Goal: Information Seeking & Learning: Find specific fact

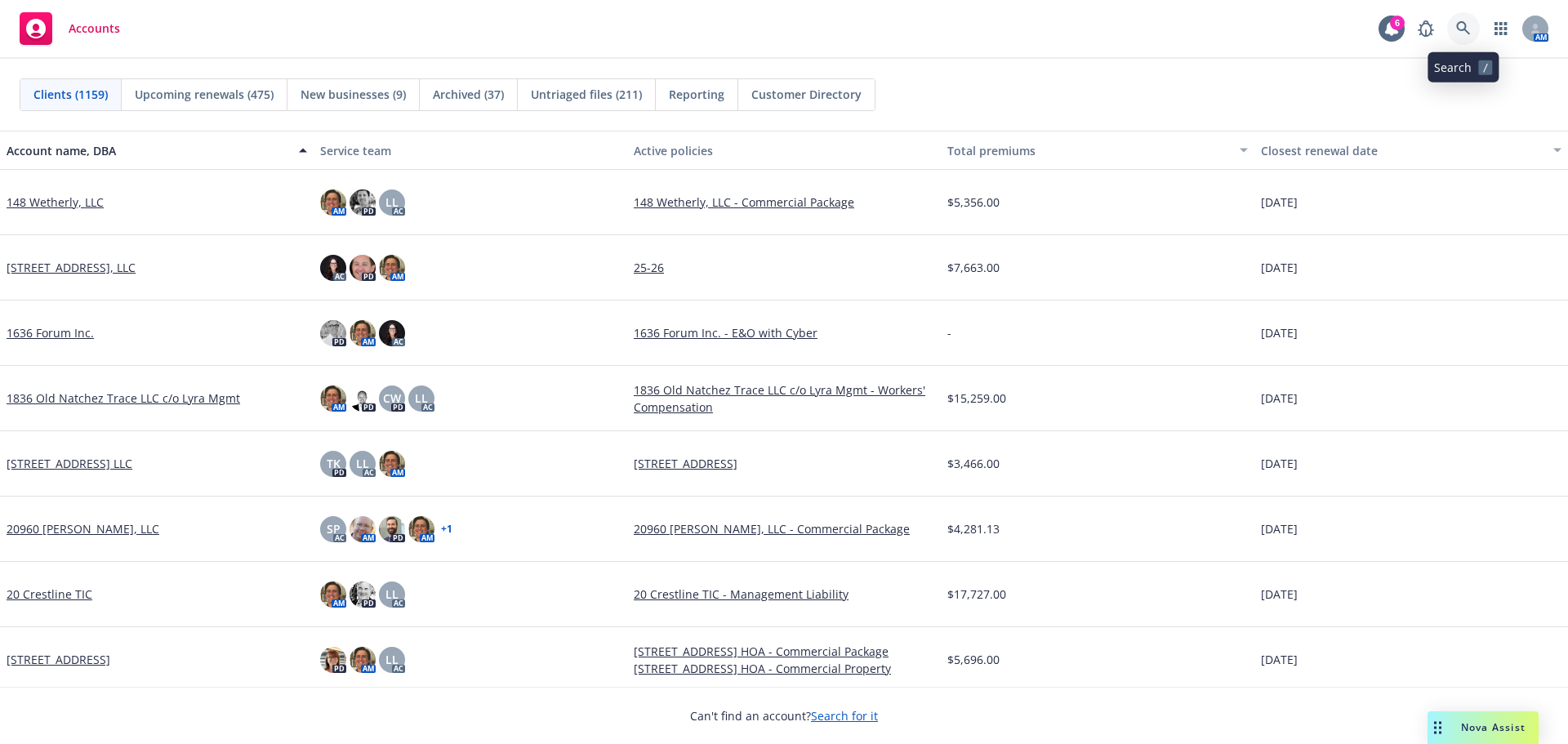
click at [1463, 23] on icon at bounding box center [1463, 28] width 14 height 14
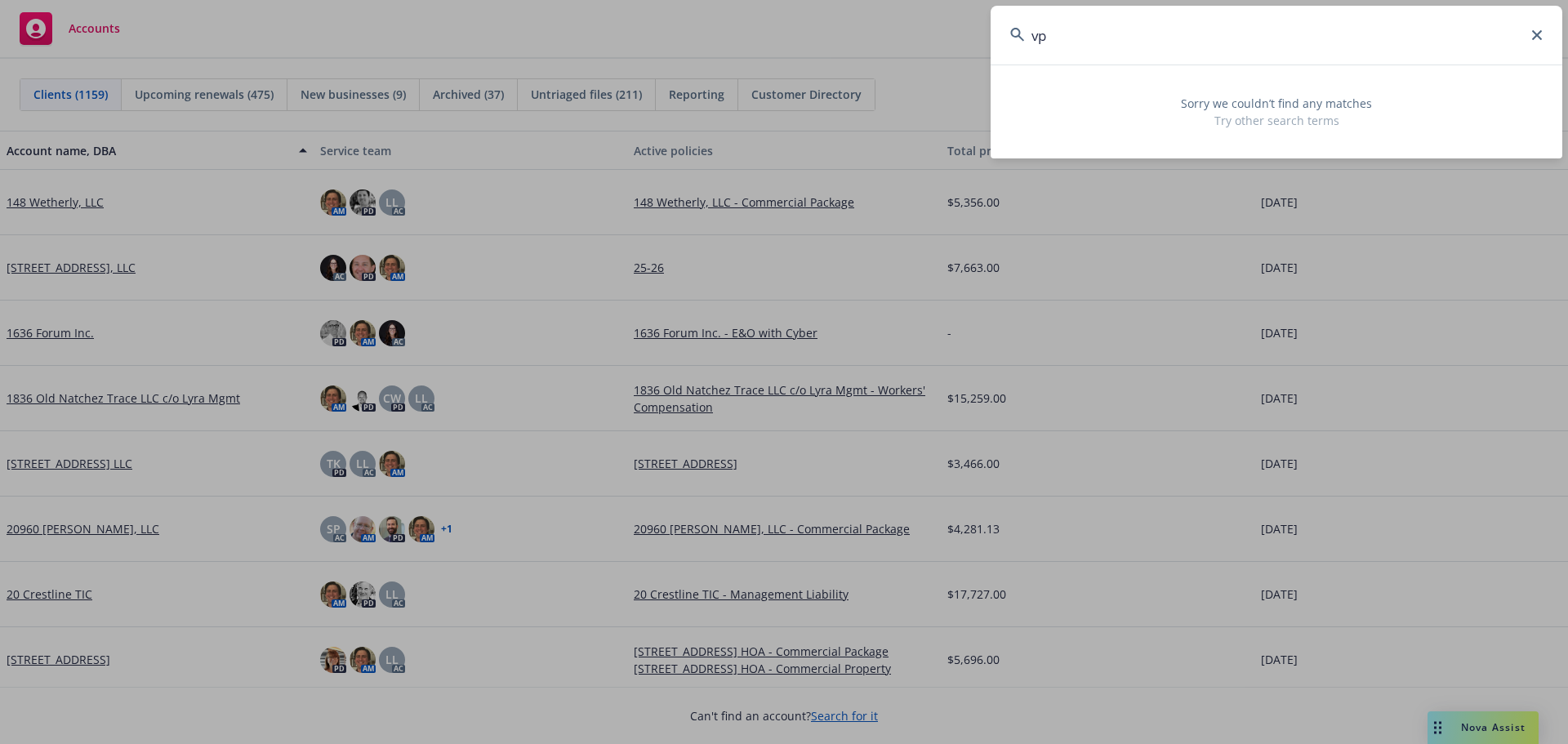
type input "v"
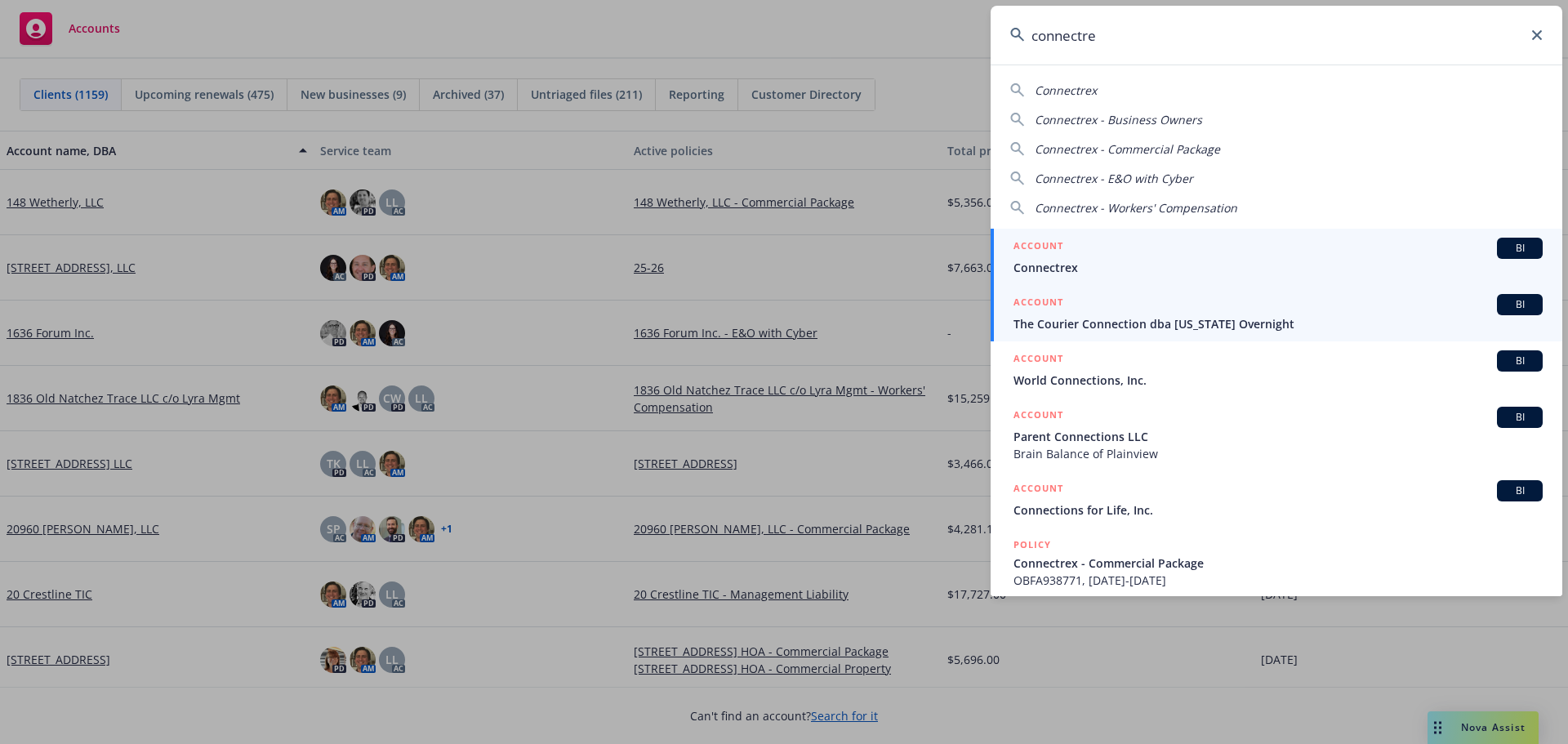
type input "connectre"
click at [1034, 257] on h5 "ACCOUNT" at bounding box center [1039, 248] width 50 height 20
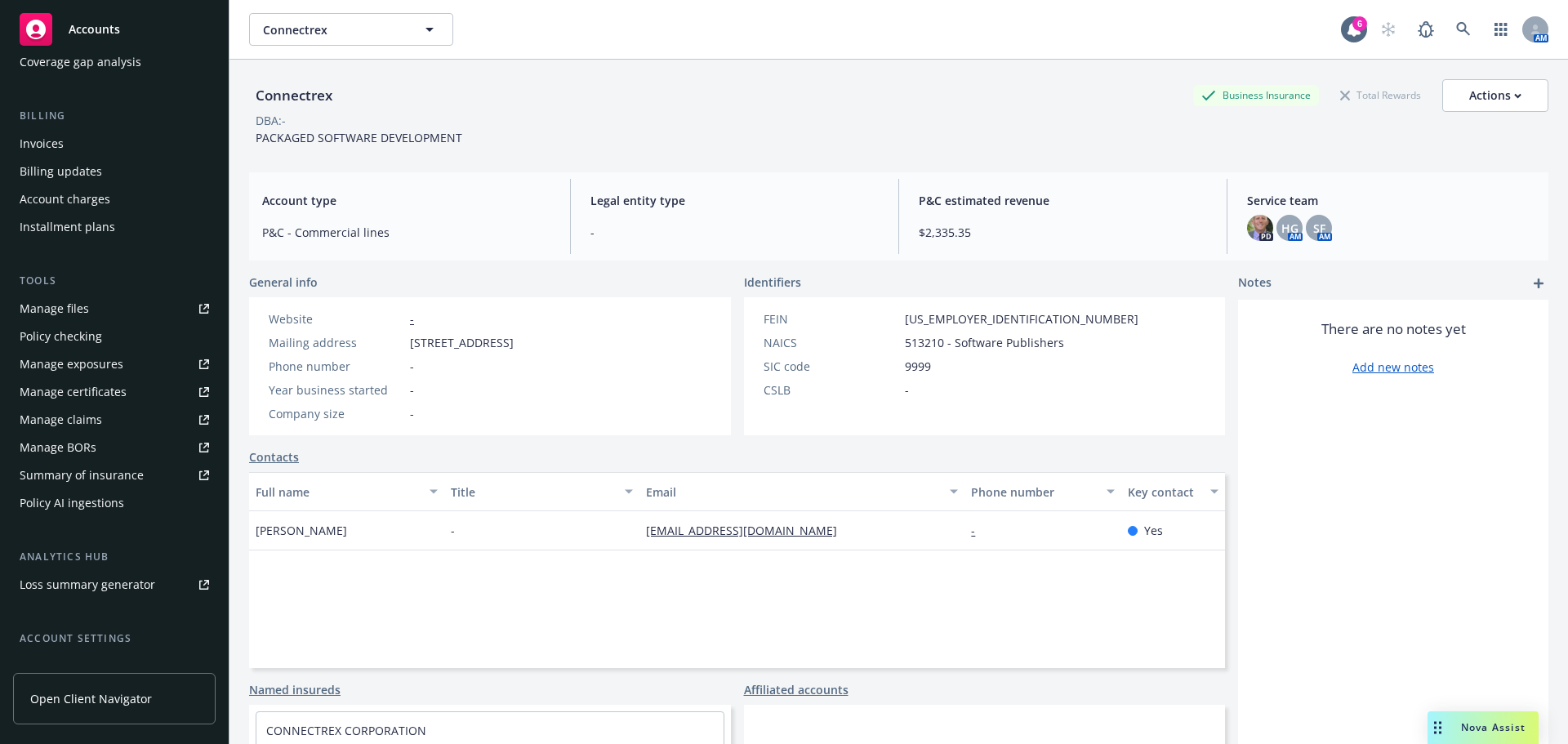
scroll to position [376, 0]
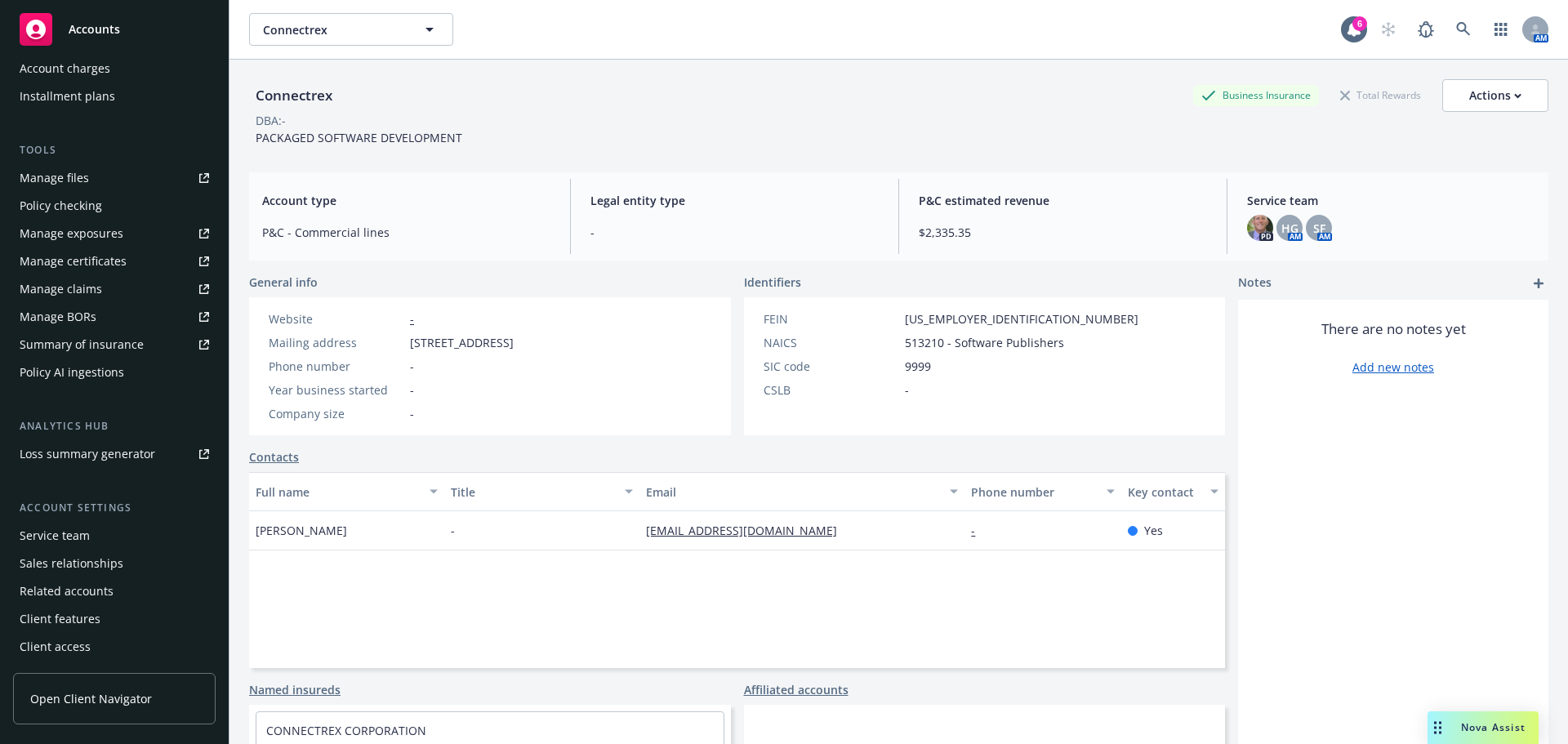
click at [86, 537] on div "Service team" at bounding box center [55, 536] width 70 height 27
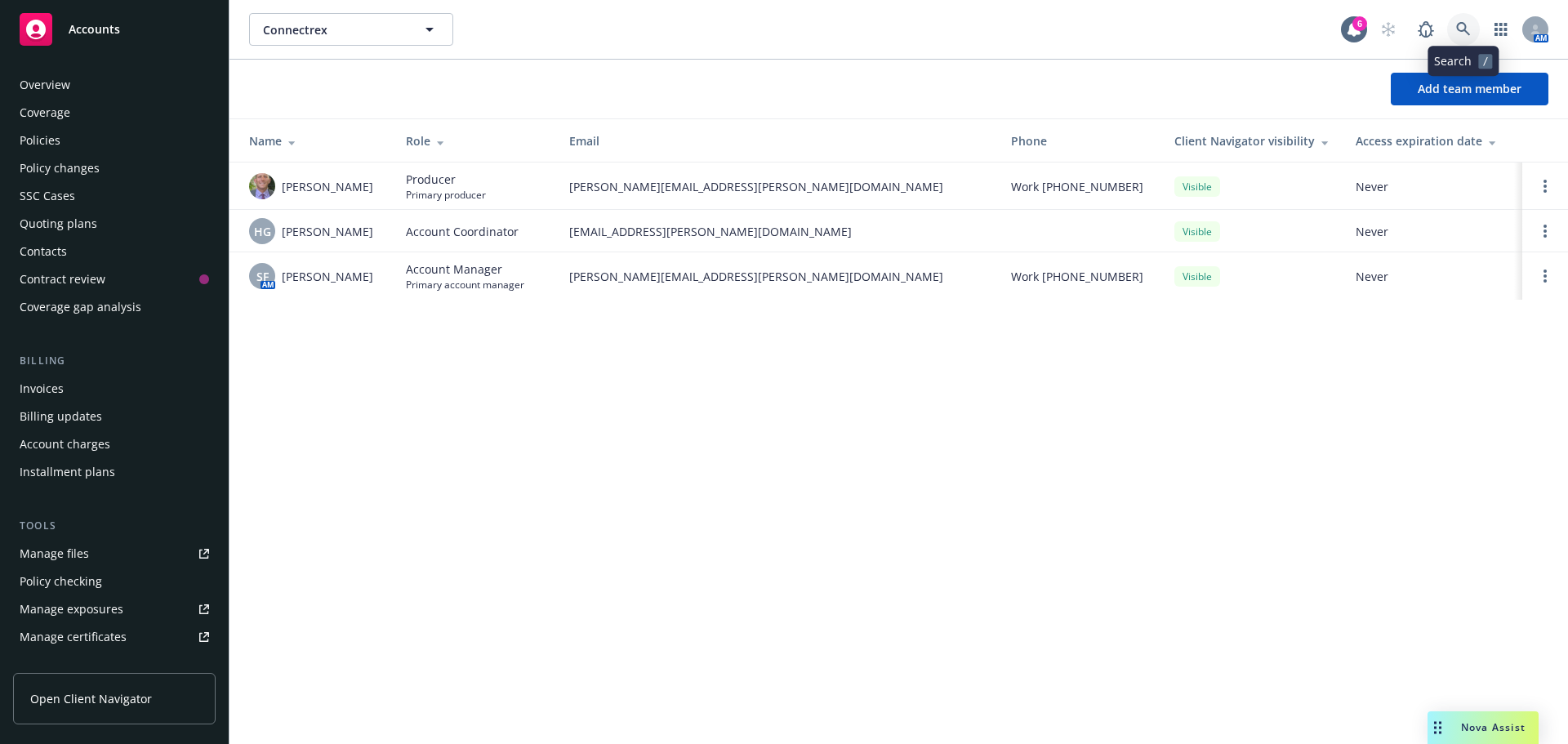
click at [1464, 27] on icon at bounding box center [1464, 30] width 15 height 15
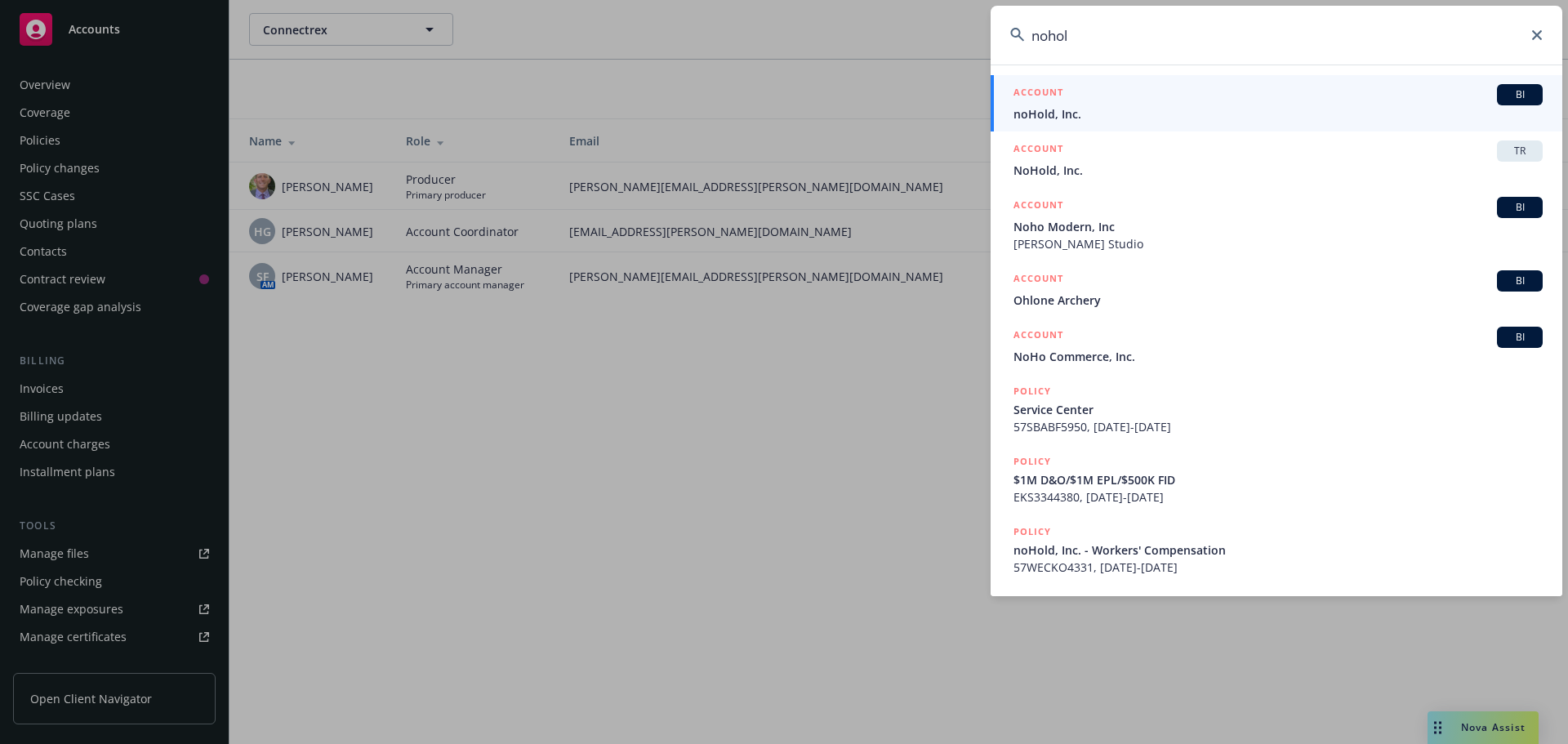
type input "nohold"
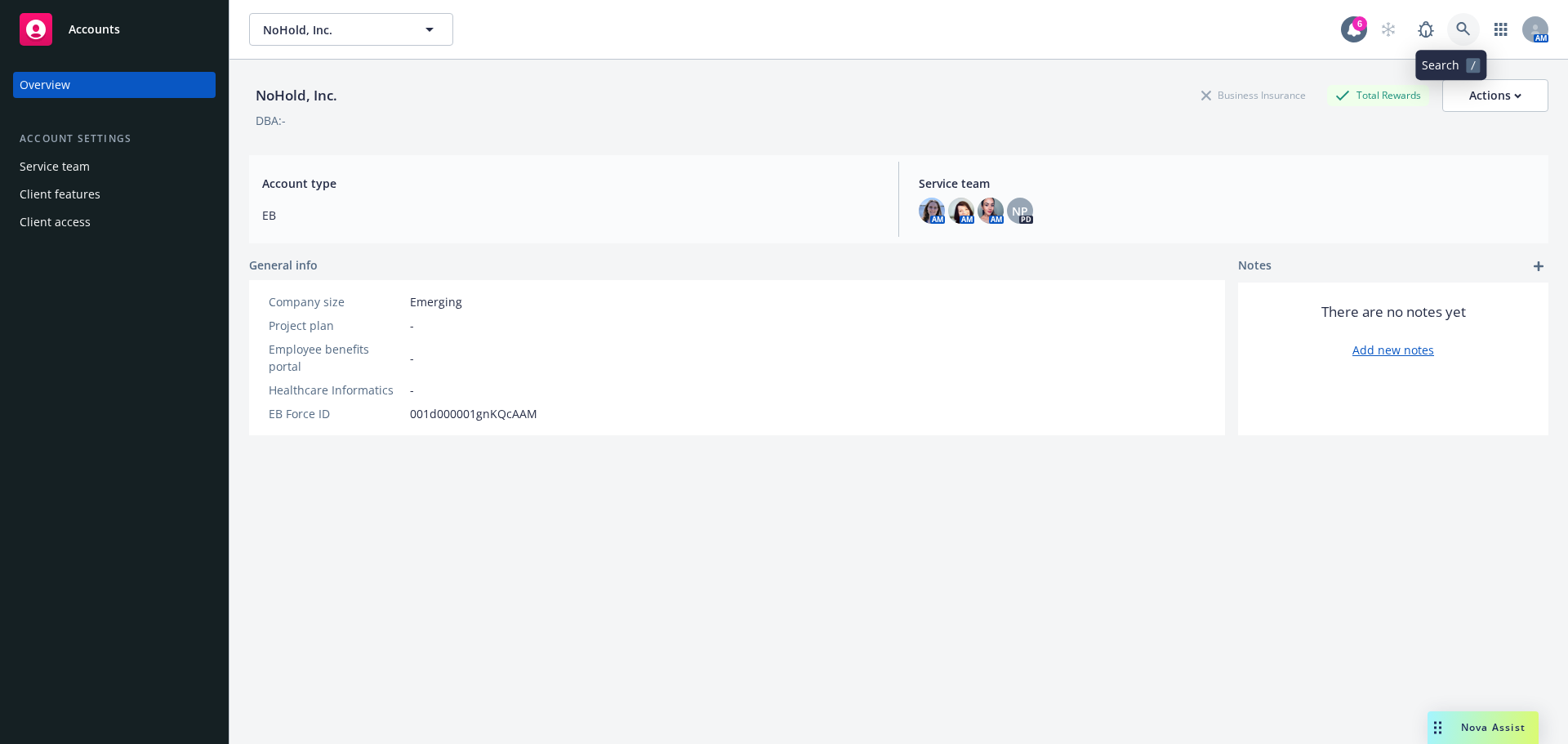
click at [1456, 31] on icon at bounding box center [1463, 29] width 14 height 14
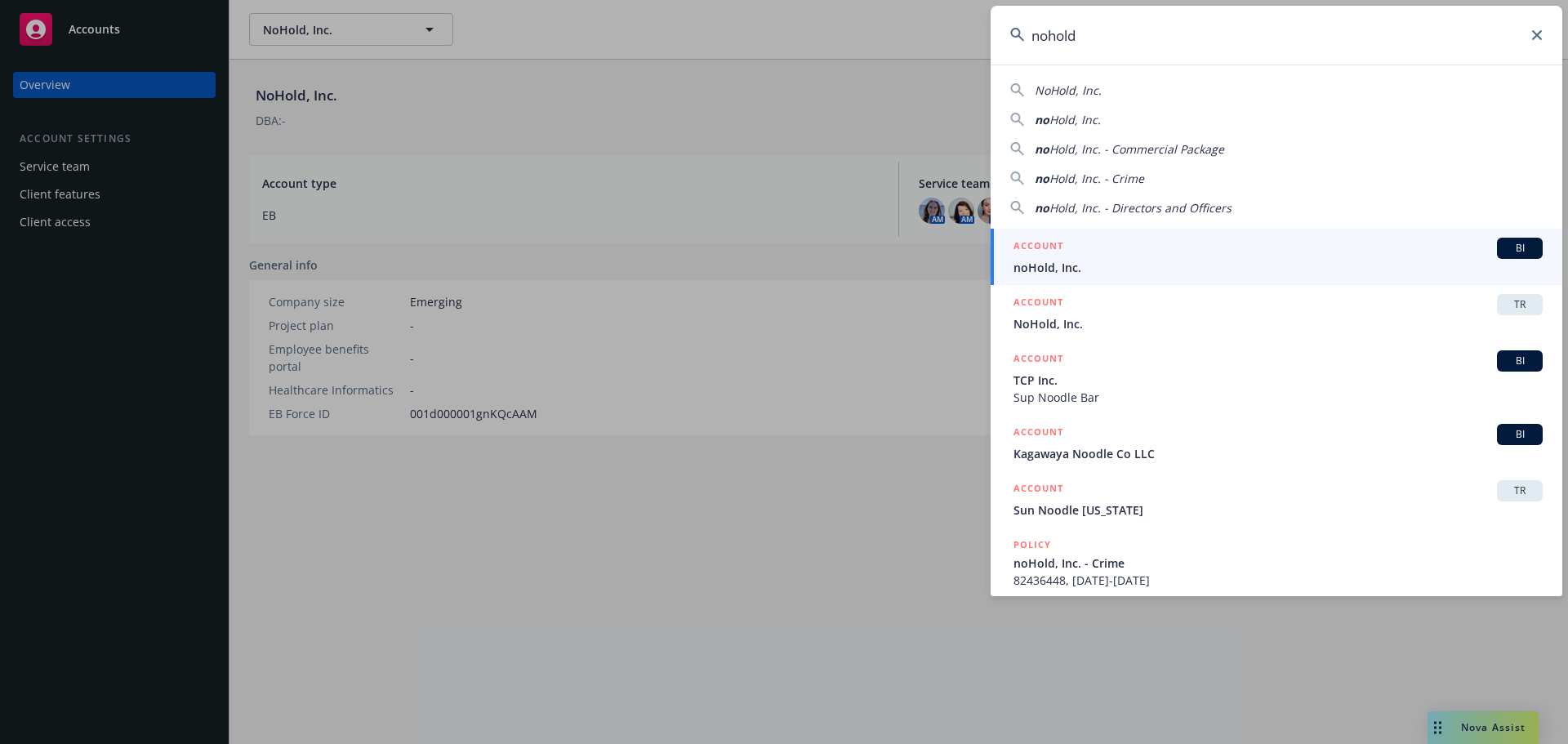
type input "nohold"
drag, startPoint x: 1078, startPoint y: 254, endPoint x: 1112, endPoint y: 301, distance: 58.0
click at [1078, 254] on div "ACCOUNT BI" at bounding box center [1278, 249] width 529 height 22
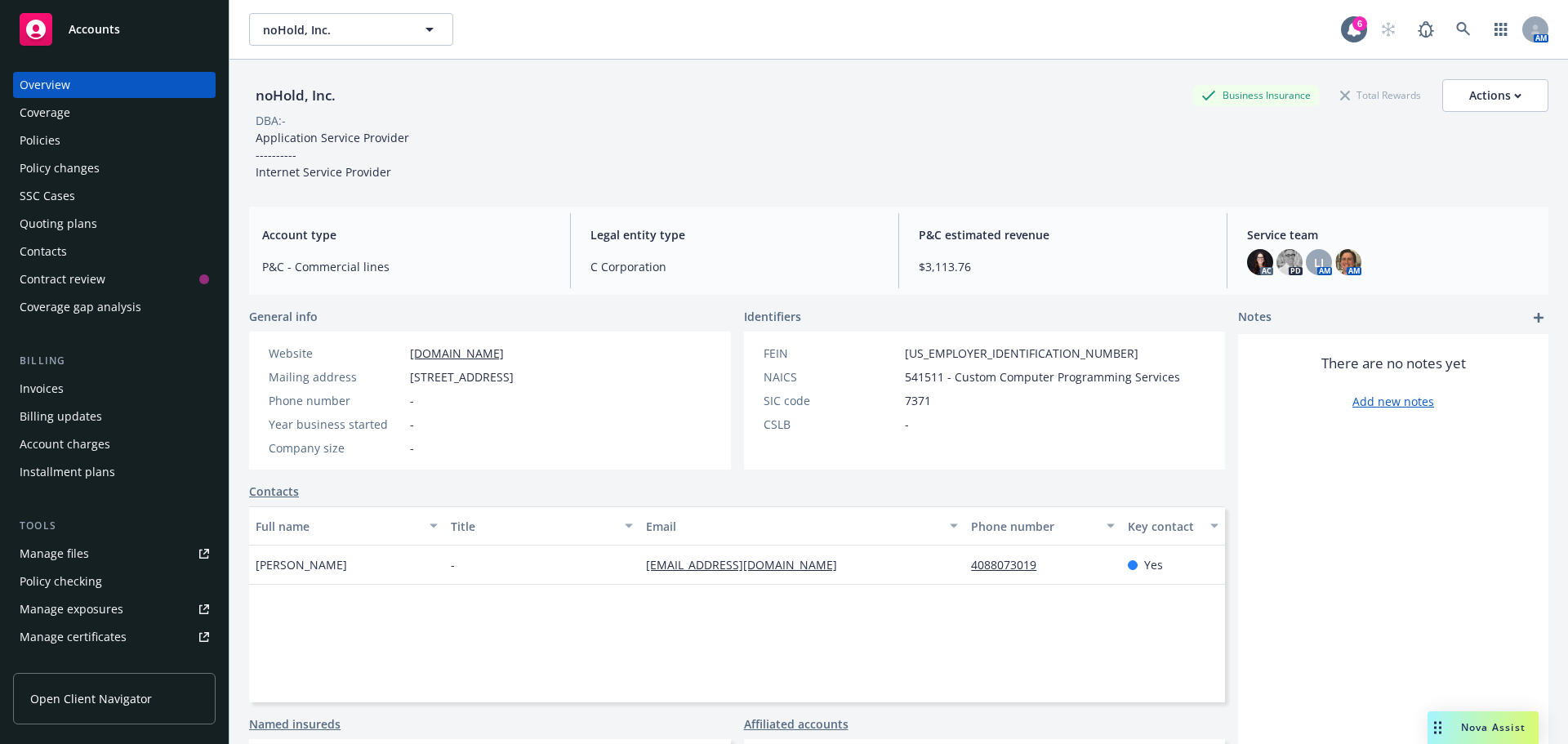
click at [77, 151] on div "Policies" at bounding box center [114, 141] width 190 height 27
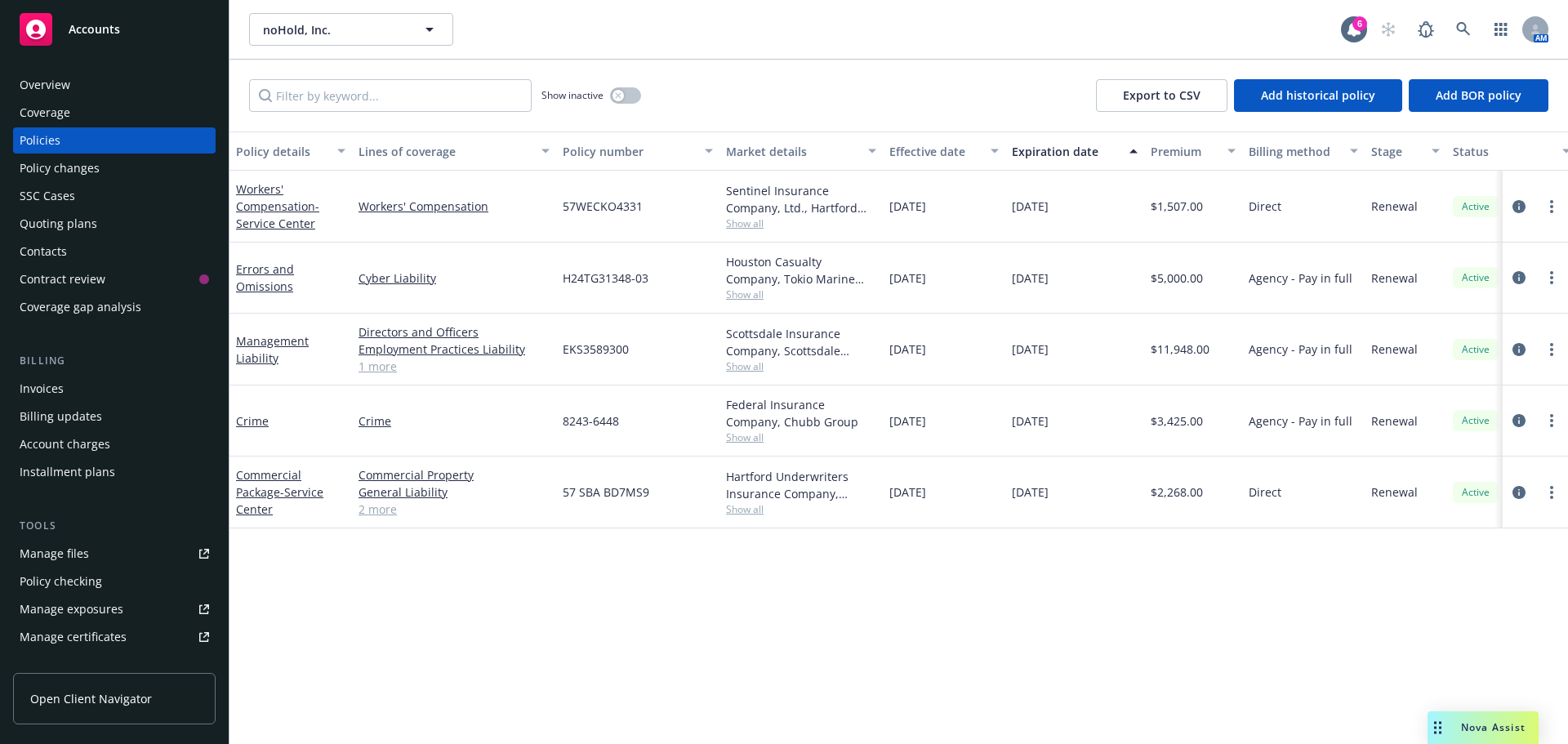
click at [92, 391] on div "Invoices" at bounding box center [114, 389] width 190 height 27
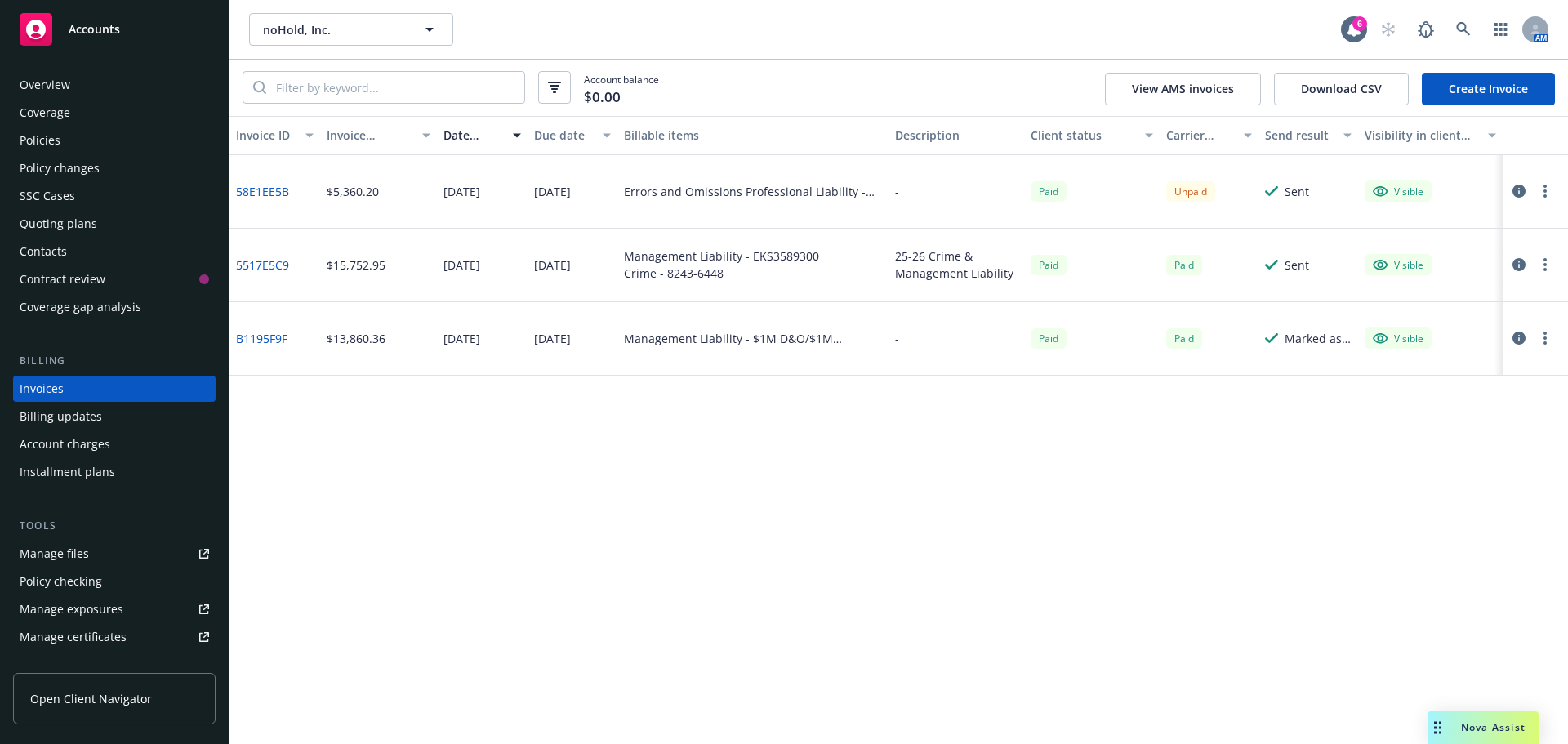
drag, startPoint x: 297, startPoint y: 353, endPoint x: 812, endPoint y: 209, distance: 534.8
click at [812, 209] on div "Errors and Omissions Professional Liability - H24TG31348-03" at bounding box center [753, 191] width 271 height 74
click at [45, 136] on div "Policies" at bounding box center [40, 141] width 41 height 27
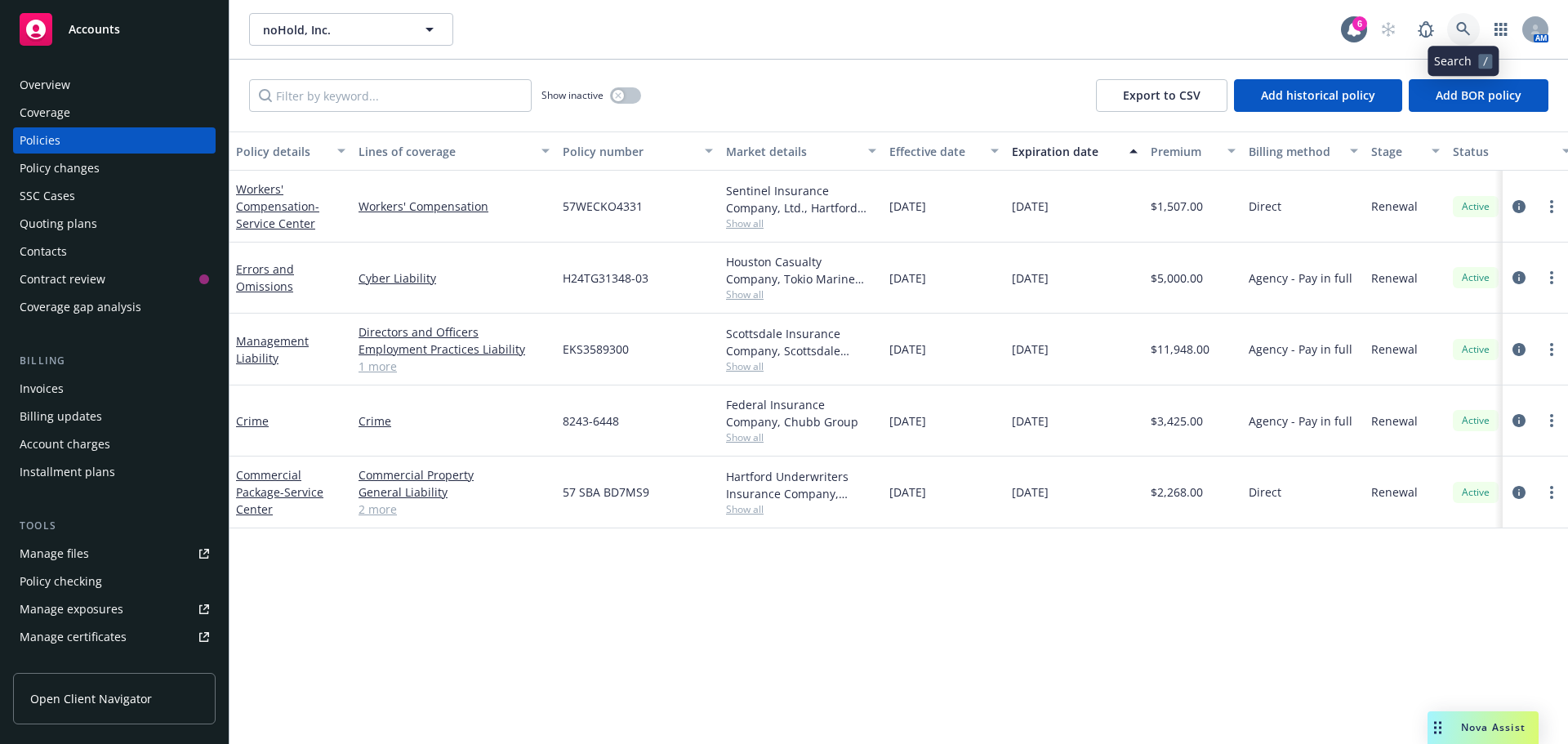
click at [1459, 26] on icon at bounding box center [1464, 30] width 15 height 15
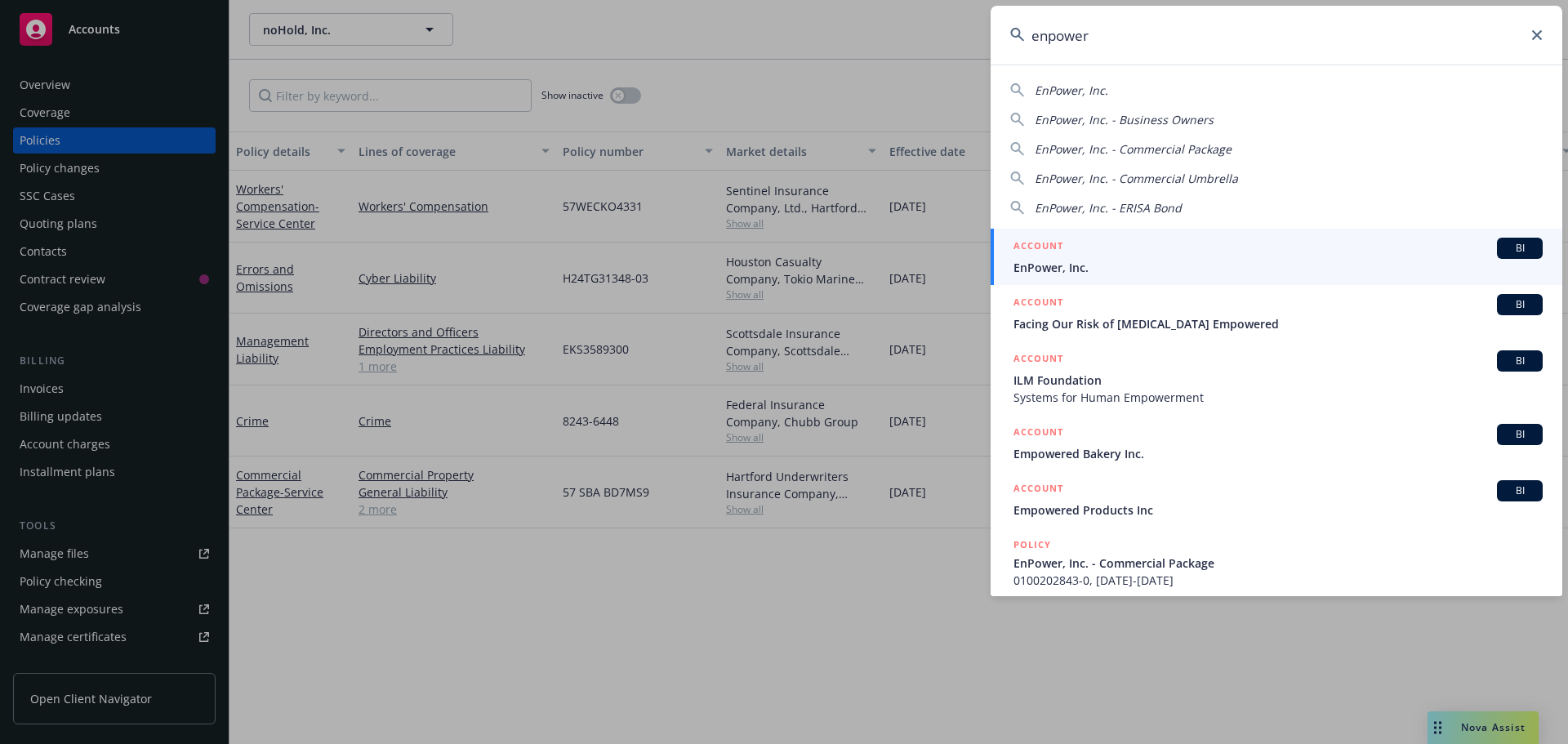
type input "enpower"
click at [1078, 249] on div "ACCOUNT BI" at bounding box center [1278, 249] width 529 height 22
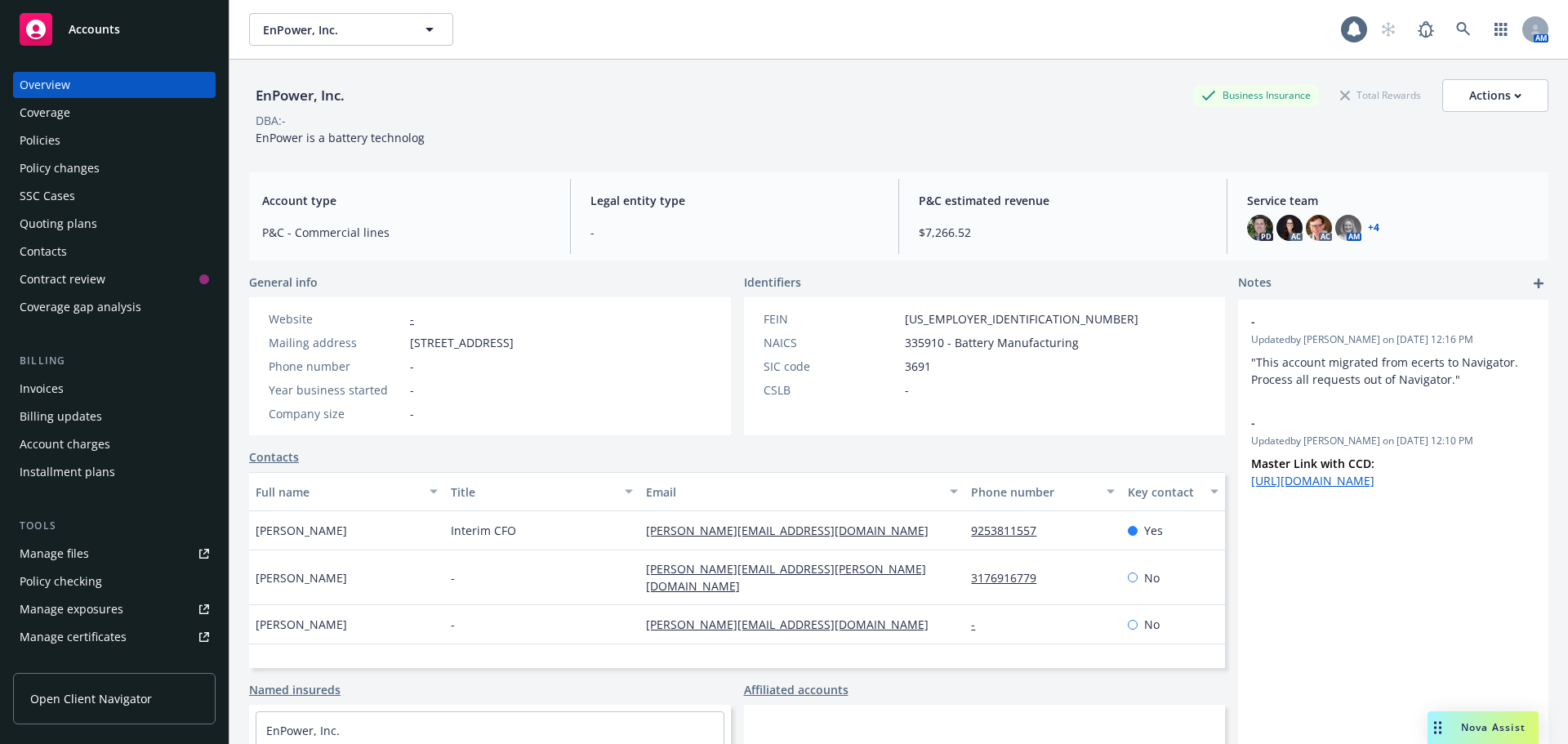
click at [55, 146] on div "Policies" at bounding box center [40, 141] width 41 height 27
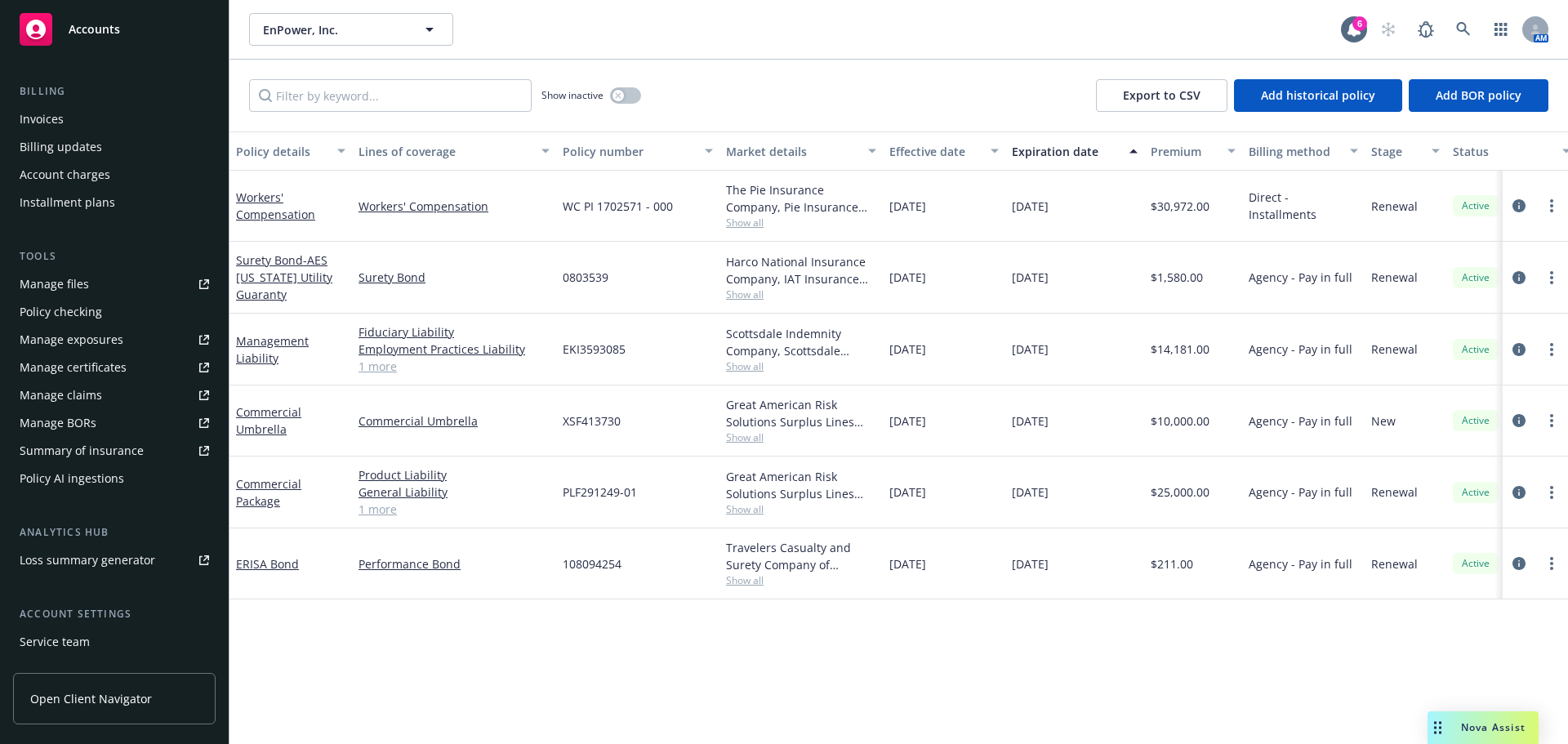
scroll to position [376, 0]
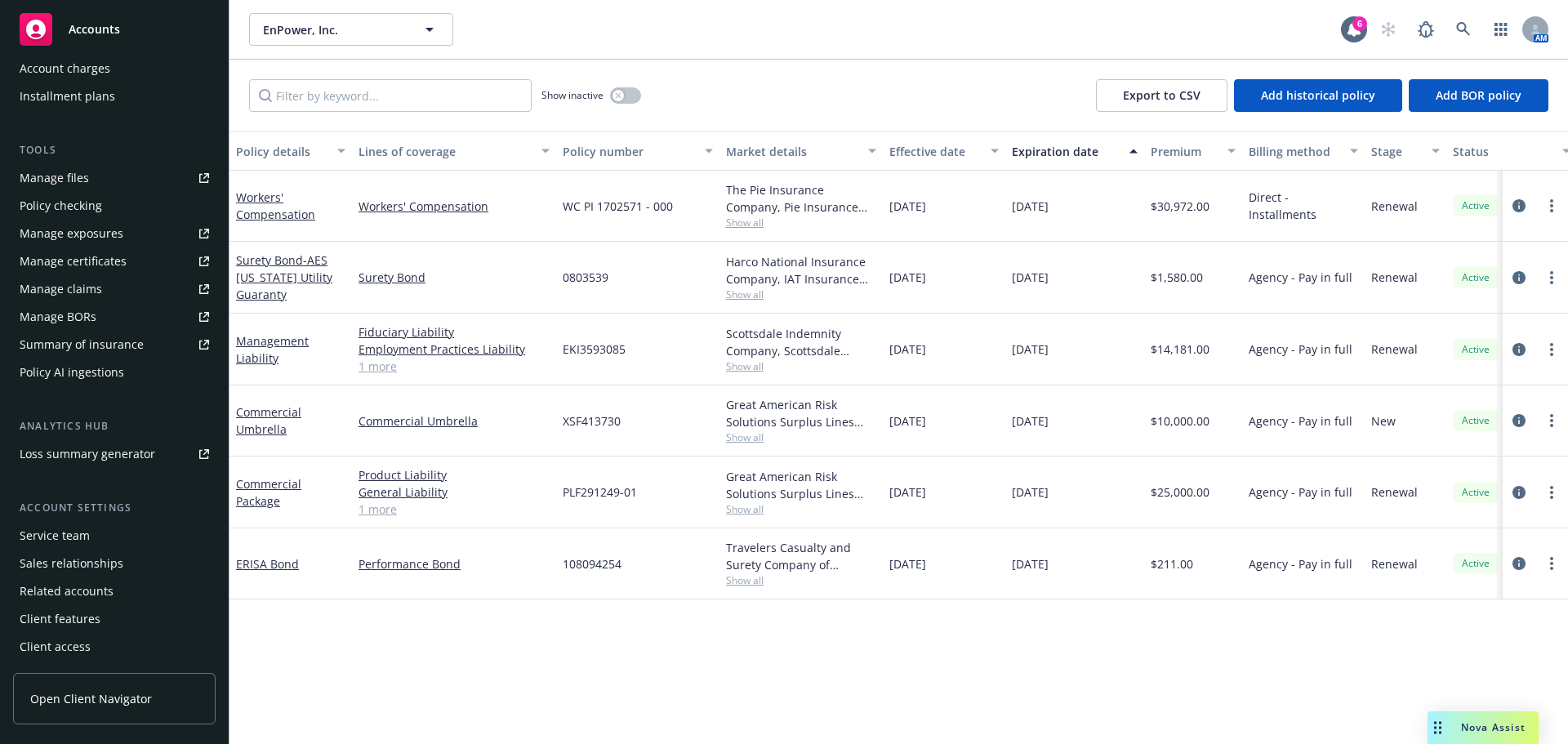
click at [88, 526] on div "Service team" at bounding box center [55, 536] width 70 height 27
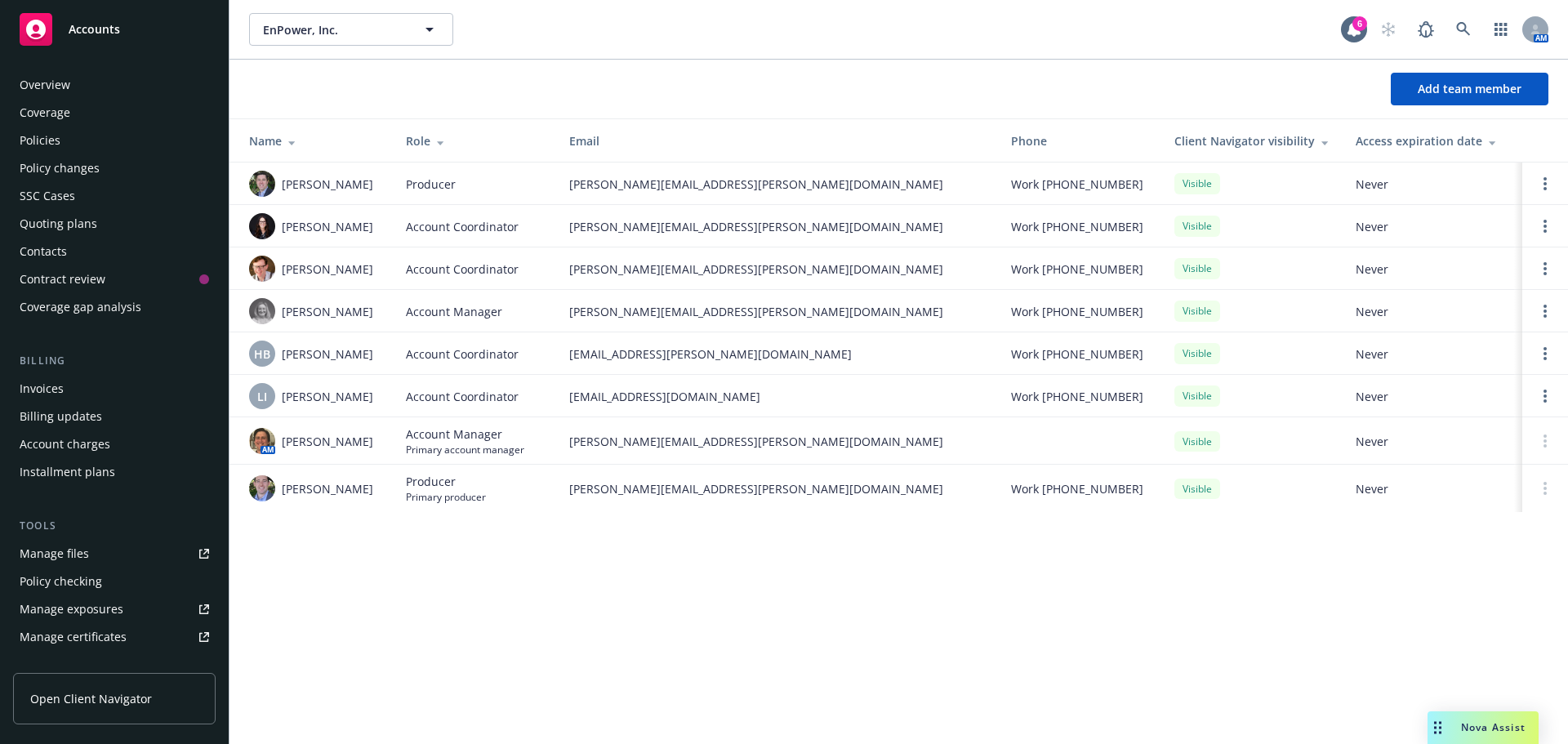
click at [77, 250] on div "Contacts" at bounding box center [114, 252] width 190 height 27
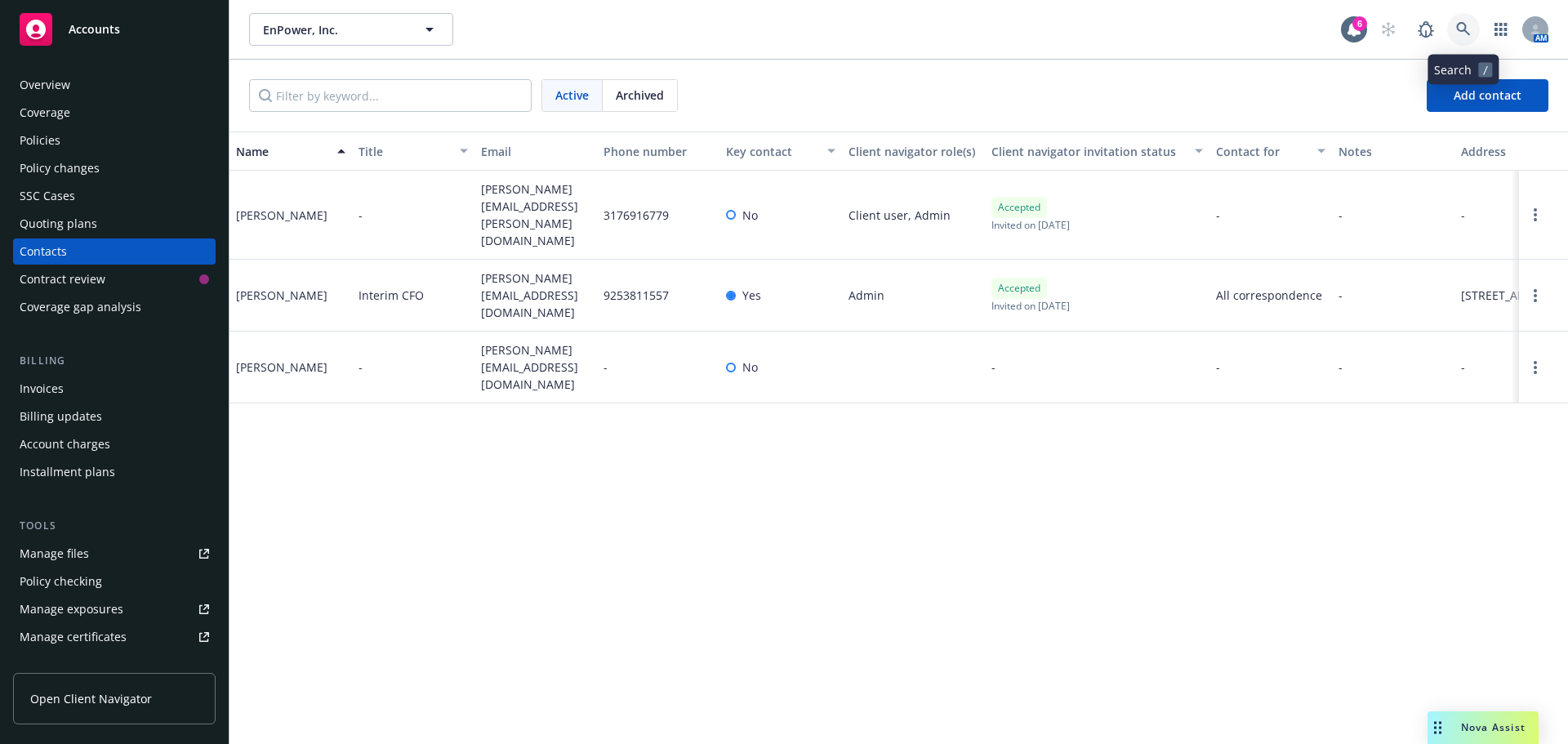
click at [1472, 30] on link at bounding box center [1463, 29] width 32 height 32
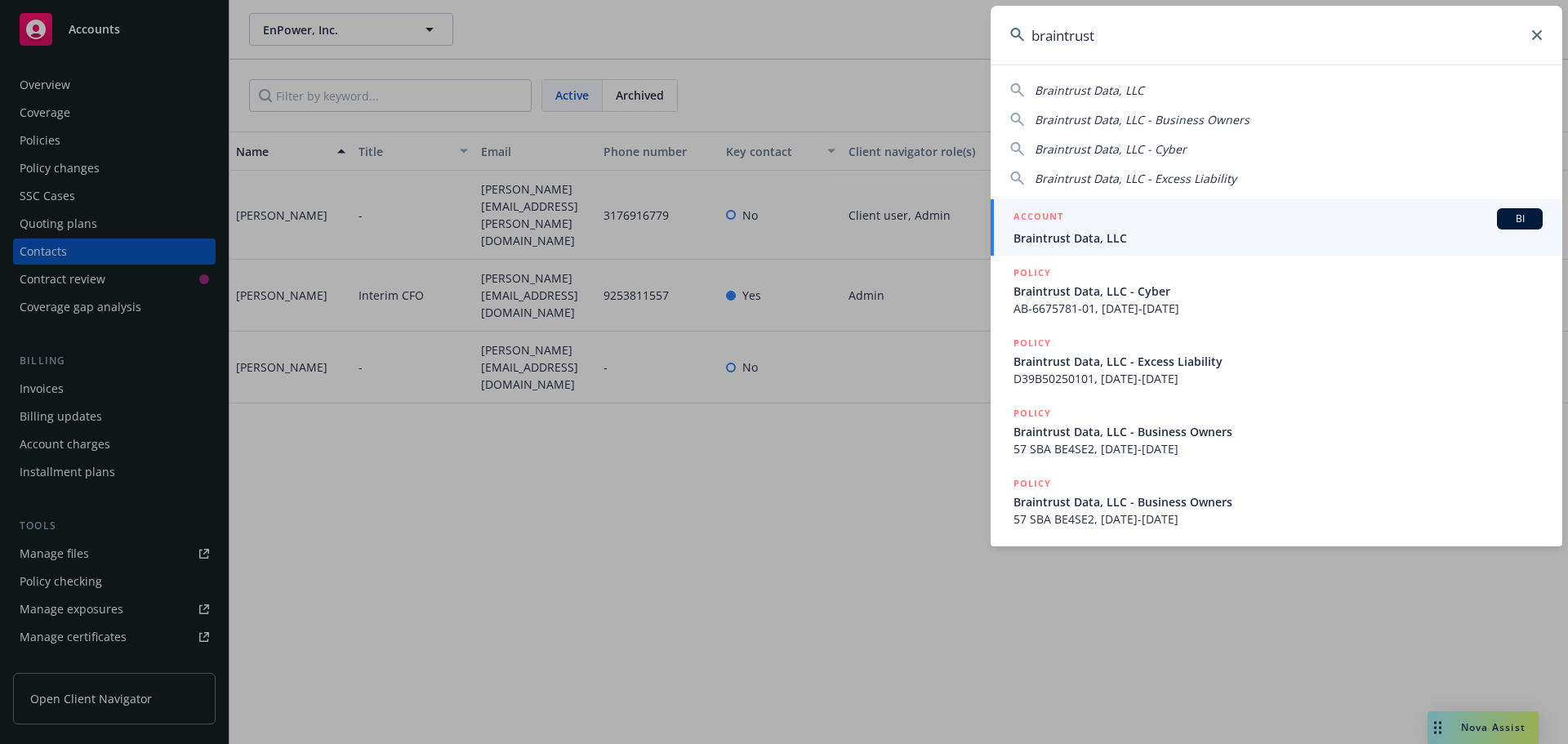
type input "braintrust"
click at [1122, 221] on div "ACCOUNT BI" at bounding box center [1278, 219] width 529 height 22
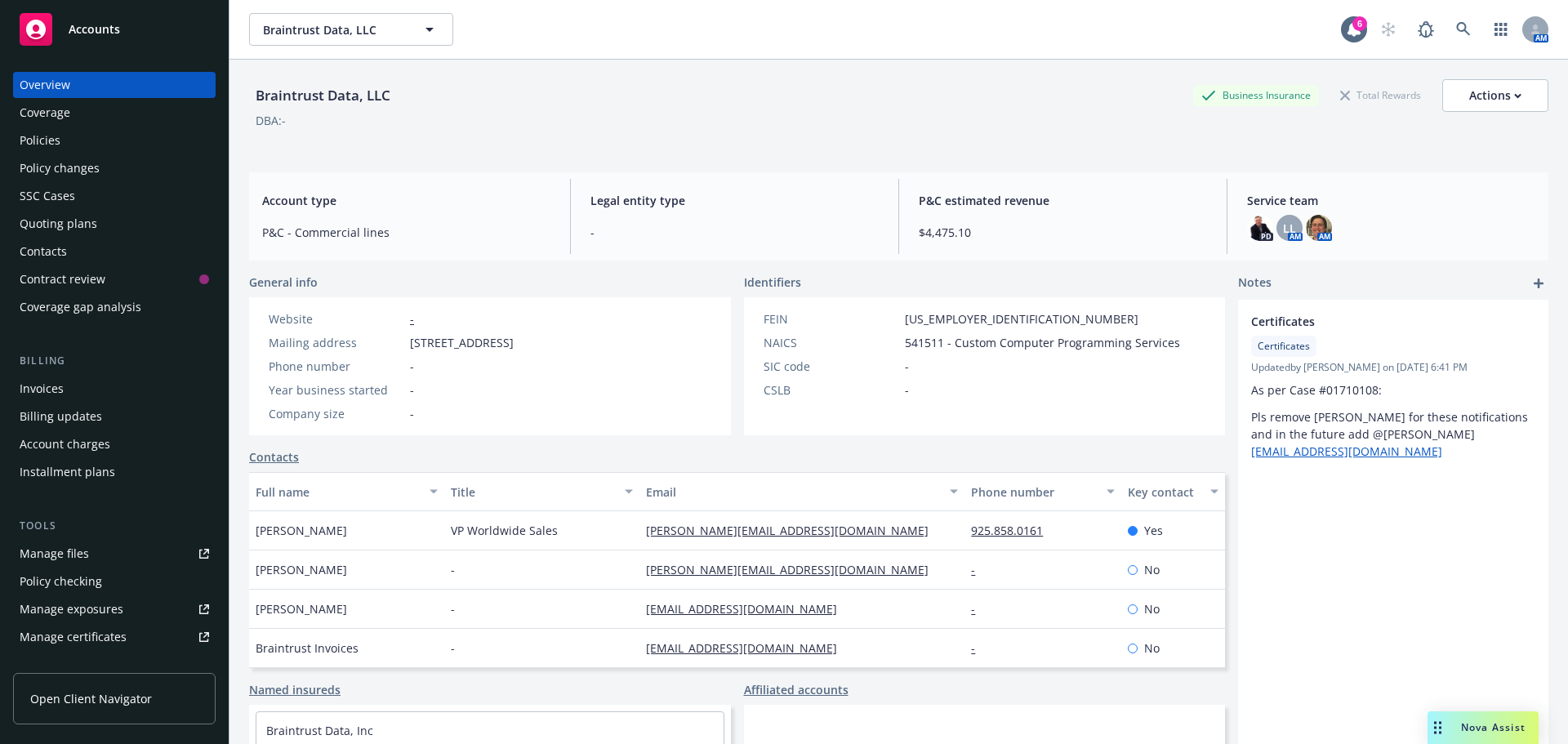
click at [97, 138] on div "Policies" at bounding box center [114, 141] width 190 height 27
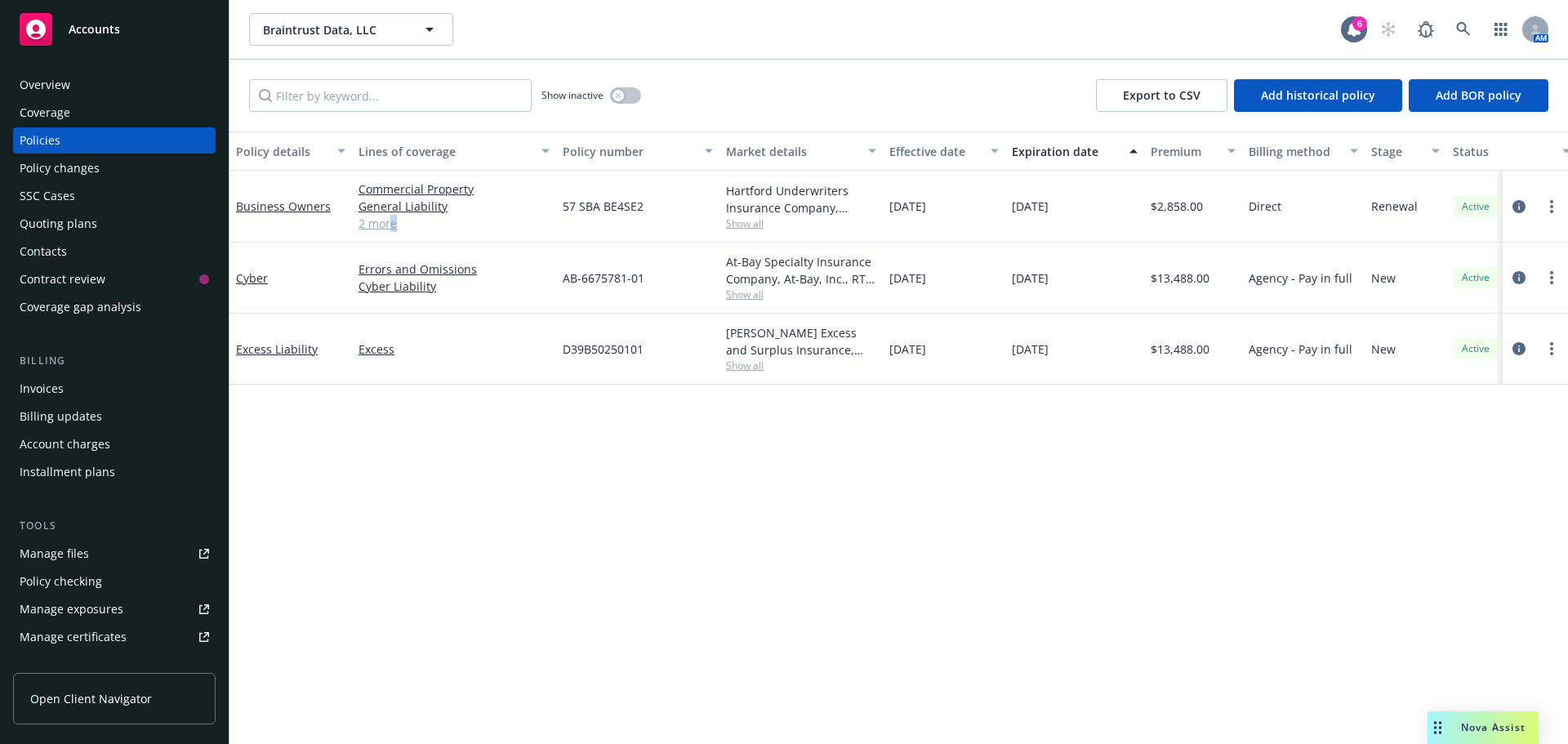
click at [392, 225] on link "2 more" at bounding box center [454, 223] width 191 height 17
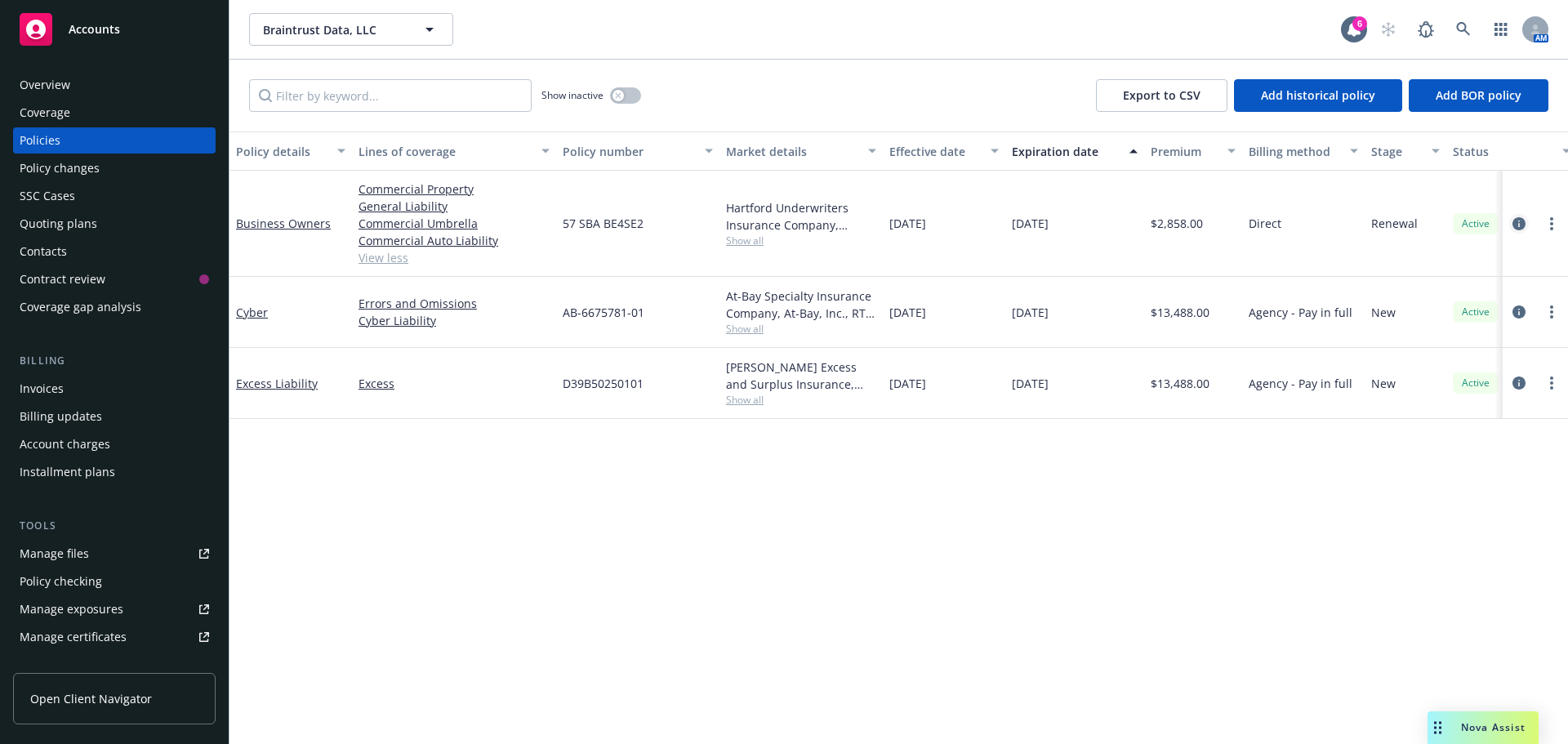
click at [1526, 224] on link "circleInformation" at bounding box center [1519, 224] width 20 height 20
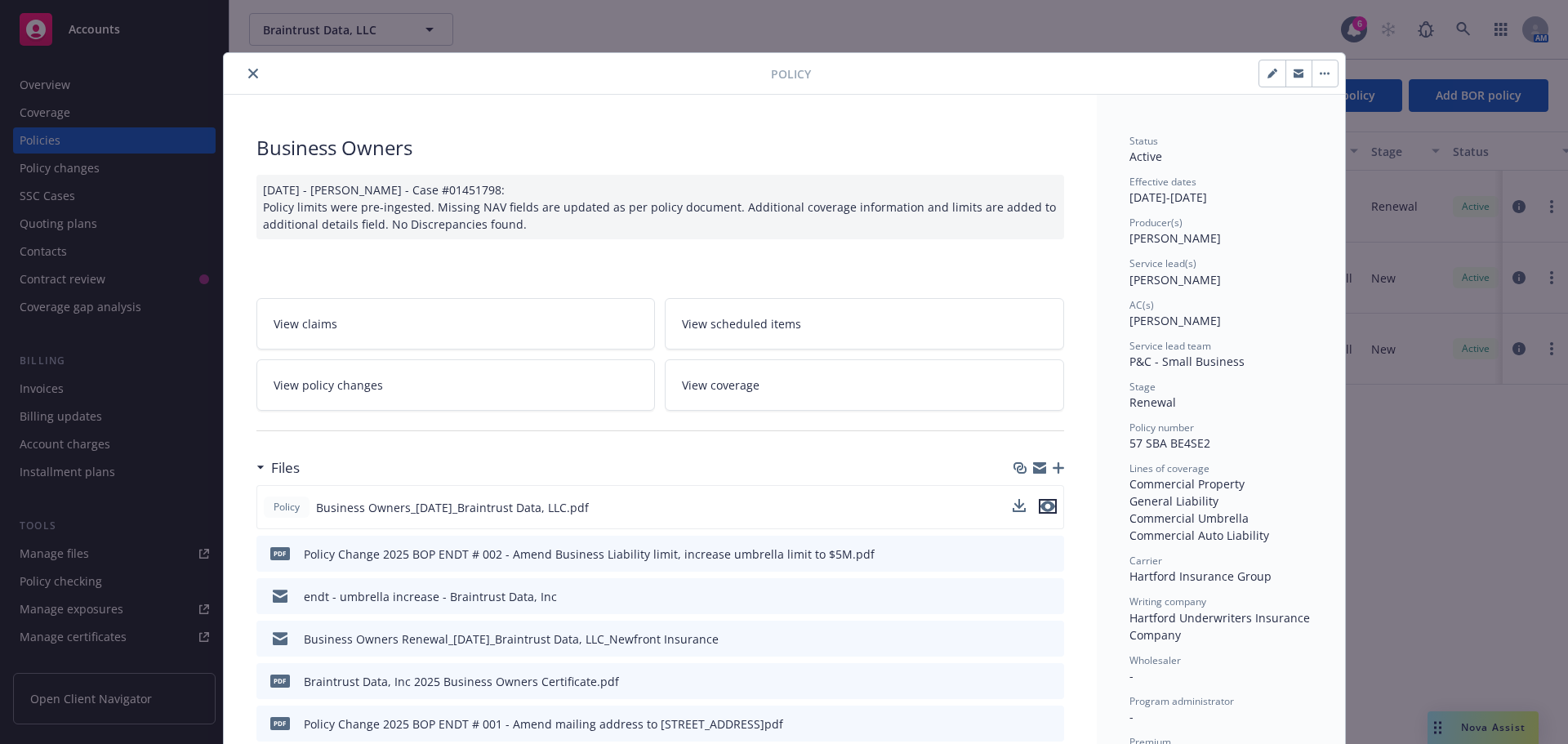
click at [1040, 503] on icon "preview file" at bounding box center [1048, 507] width 15 height 12
click at [248, 76] on icon "close" at bounding box center [253, 74] width 10 height 10
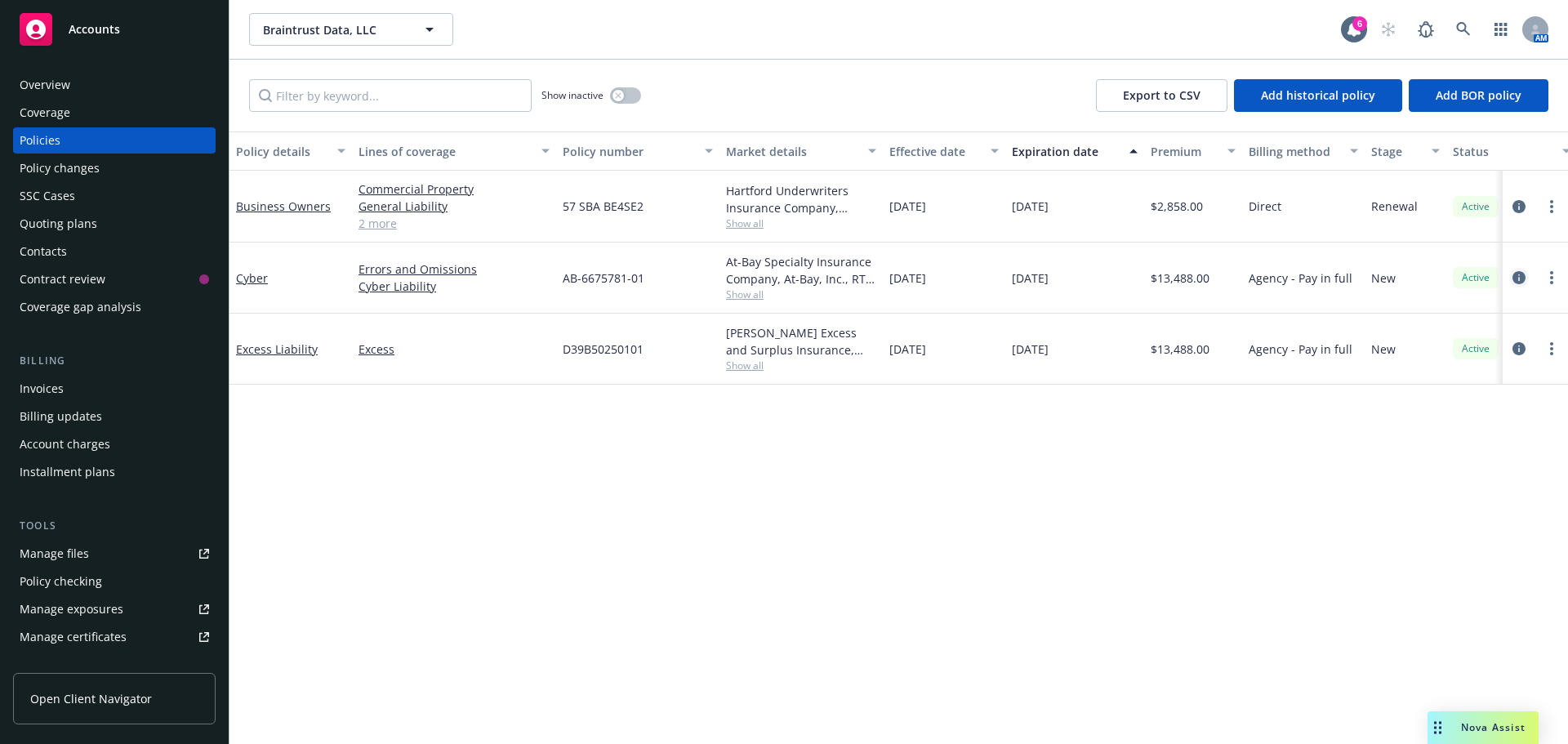
click at [1521, 281] on icon "circleInformation" at bounding box center [1519, 278] width 13 height 13
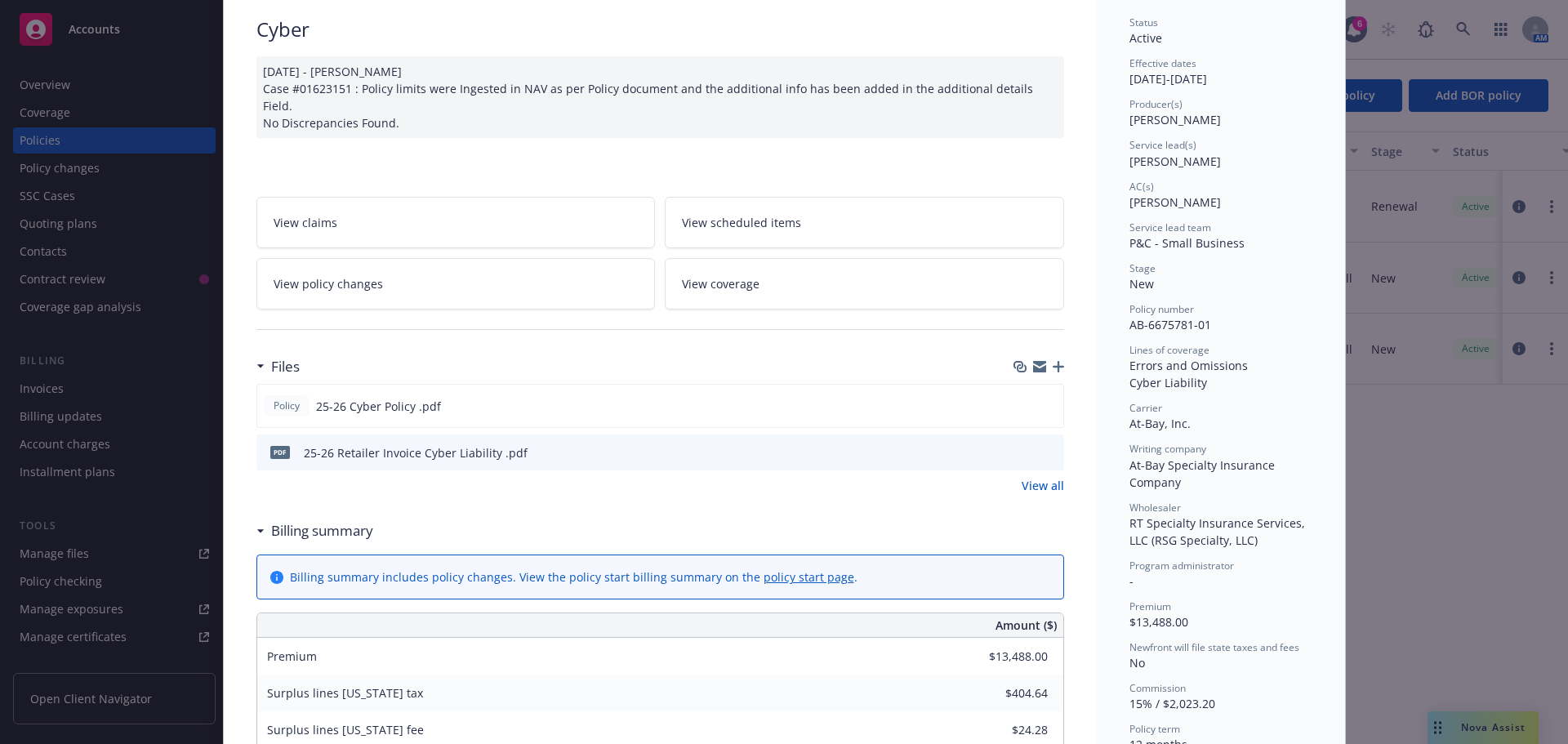
scroll to position [245, 0]
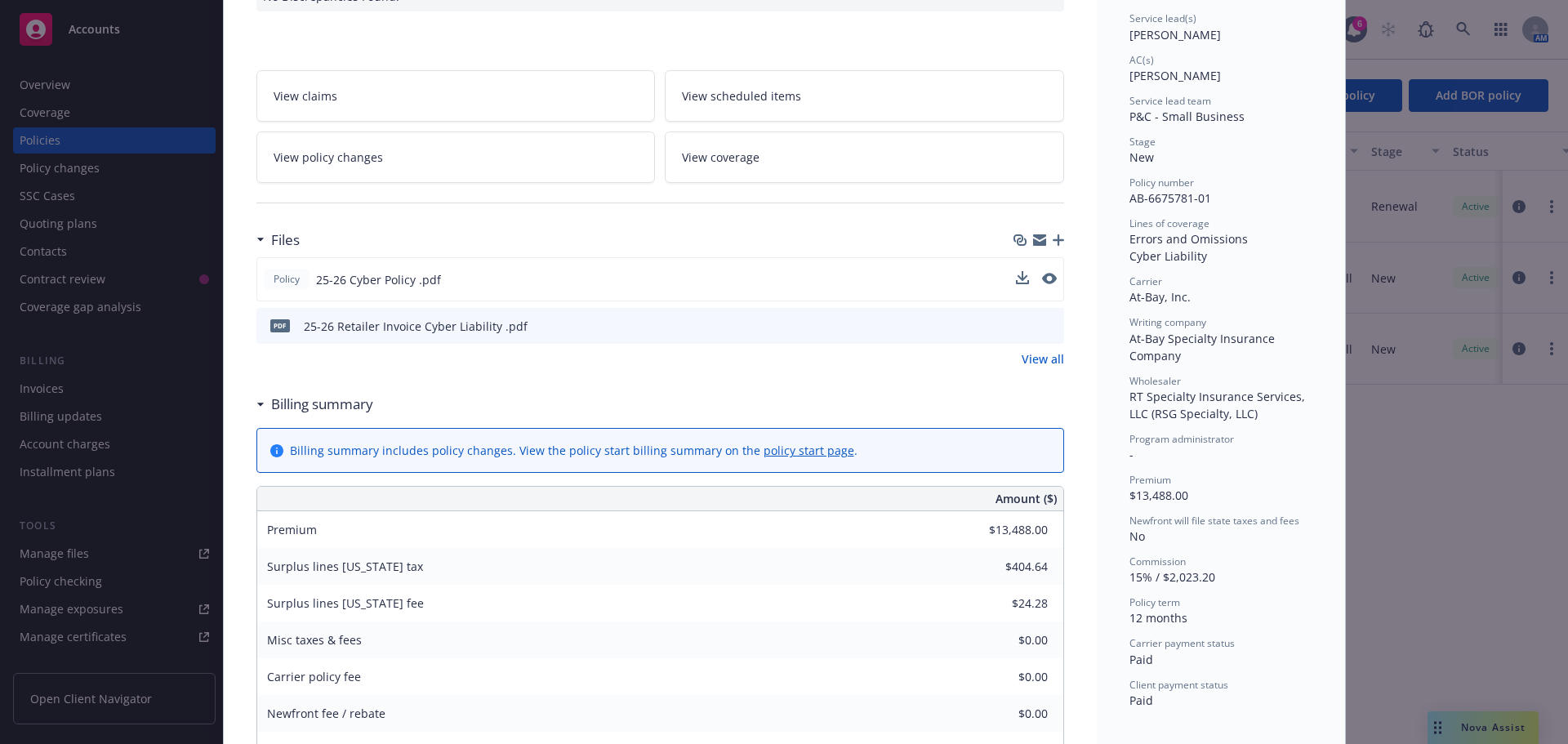
click at [1045, 271] on button at bounding box center [1049, 279] width 15 height 17
click at [1041, 273] on icon "preview file" at bounding box center [1048, 278] width 15 height 12
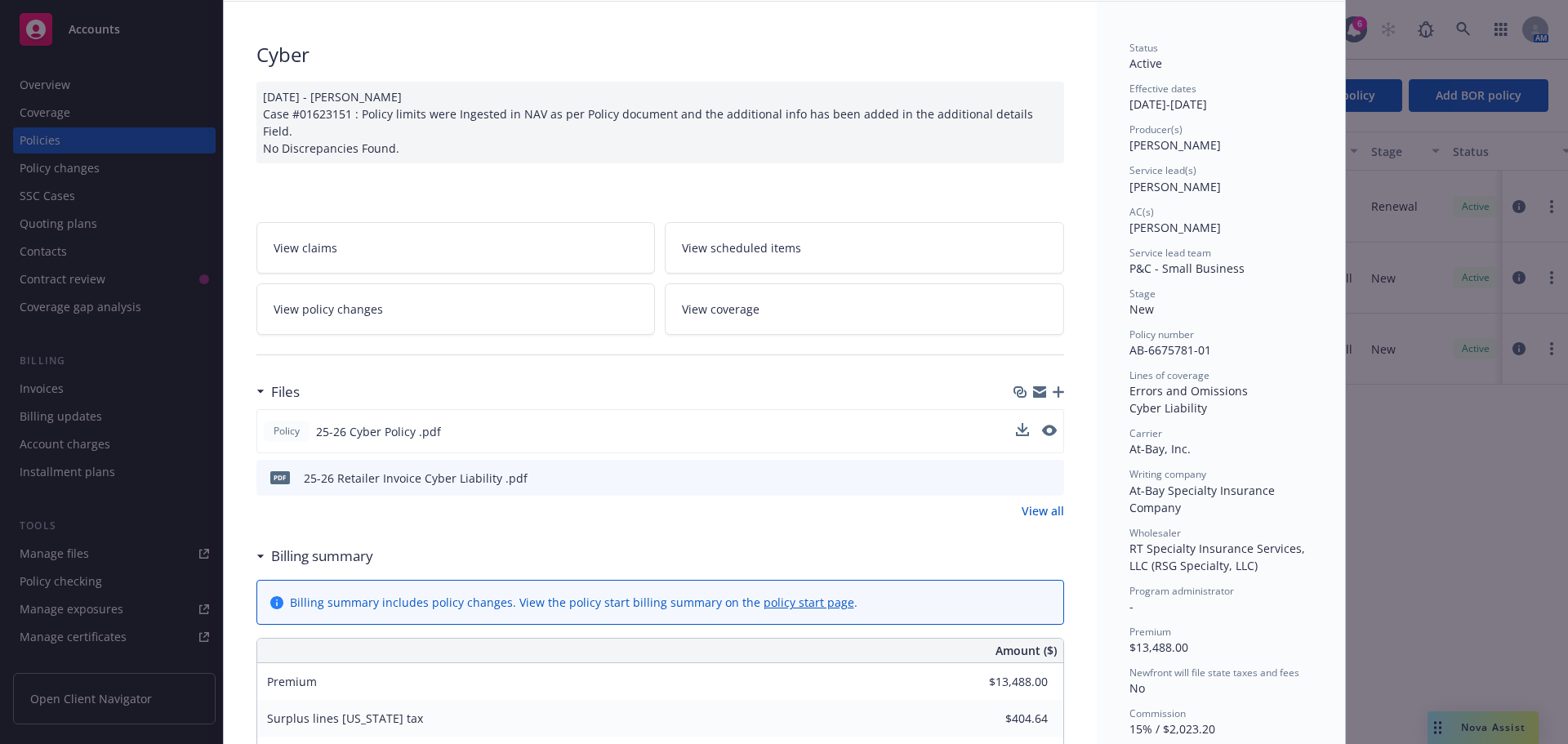
scroll to position [0, 0]
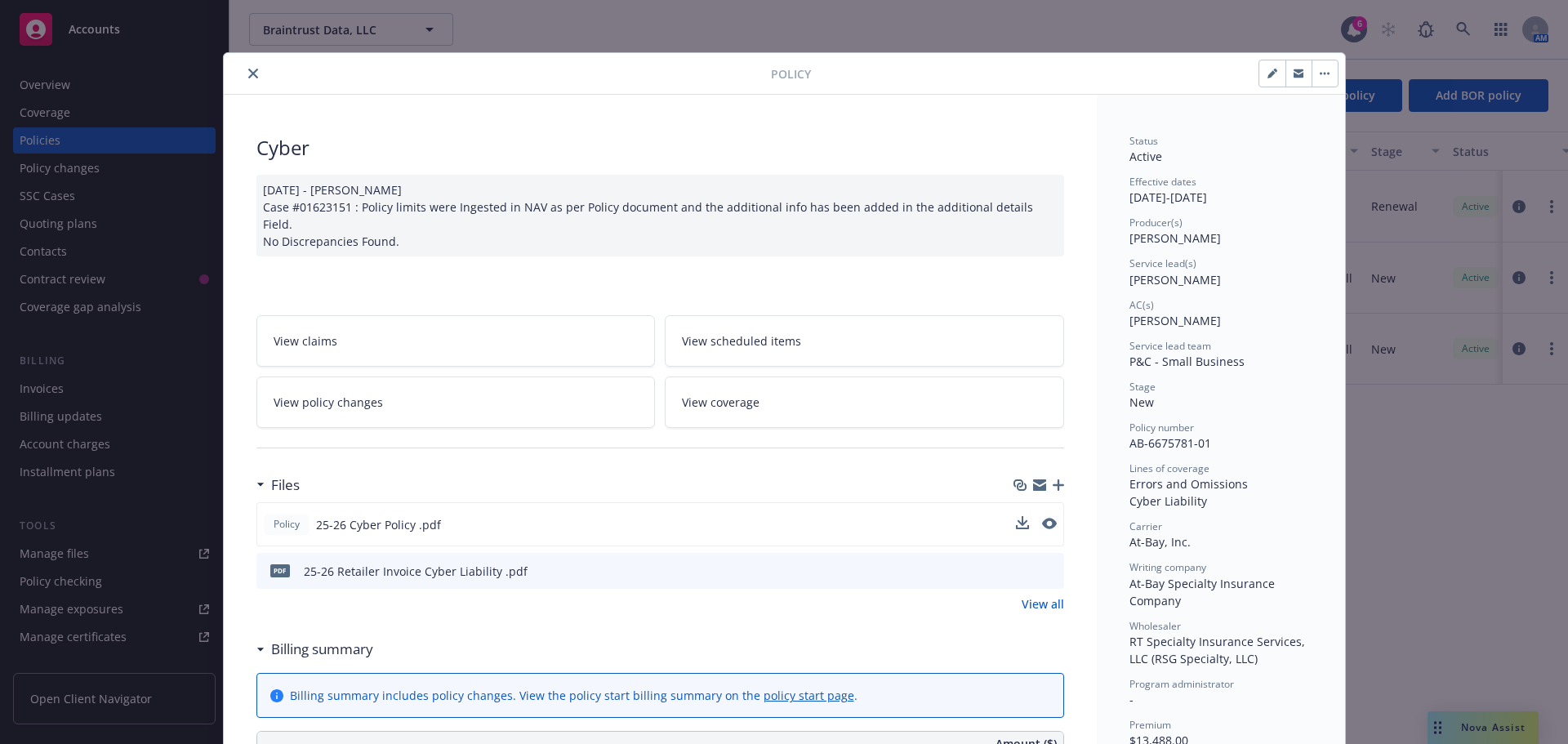
click at [249, 77] on button "close" at bounding box center [253, 74] width 20 height 20
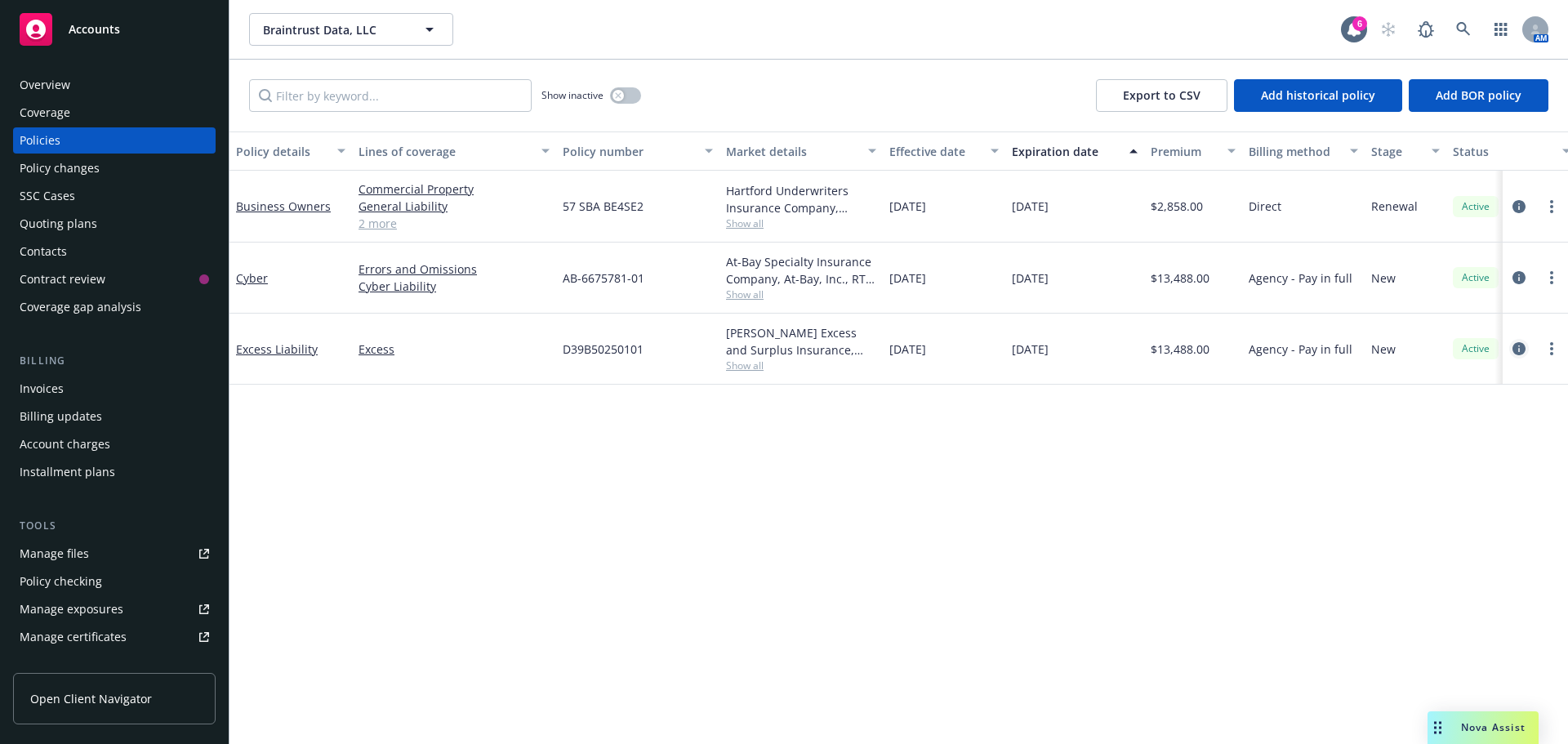
click at [1520, 339] on link "circleInformation" at bounding box center [1519, 349] width 20 height 20
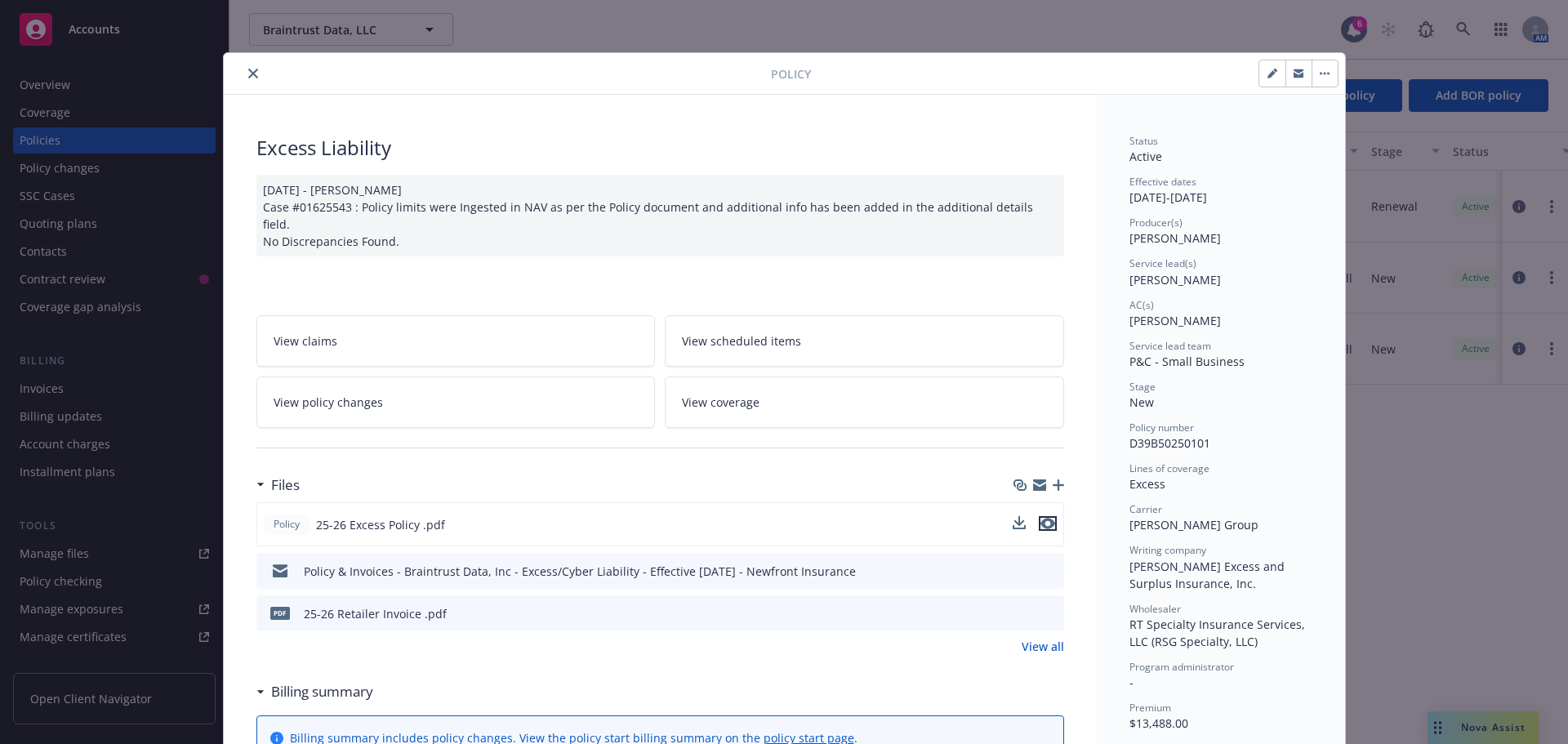
click at [1041, 518] on icon "preview file" at bounding box center [1048, 524] width 15 height 12
drag, startPoint x: 243, startPoint y: 72, endPoint x: 591, endPoint y: 163, distance: 359.7
click at [248, 72] on icon "close" at bounding box center [253, 74] width 10 height 10
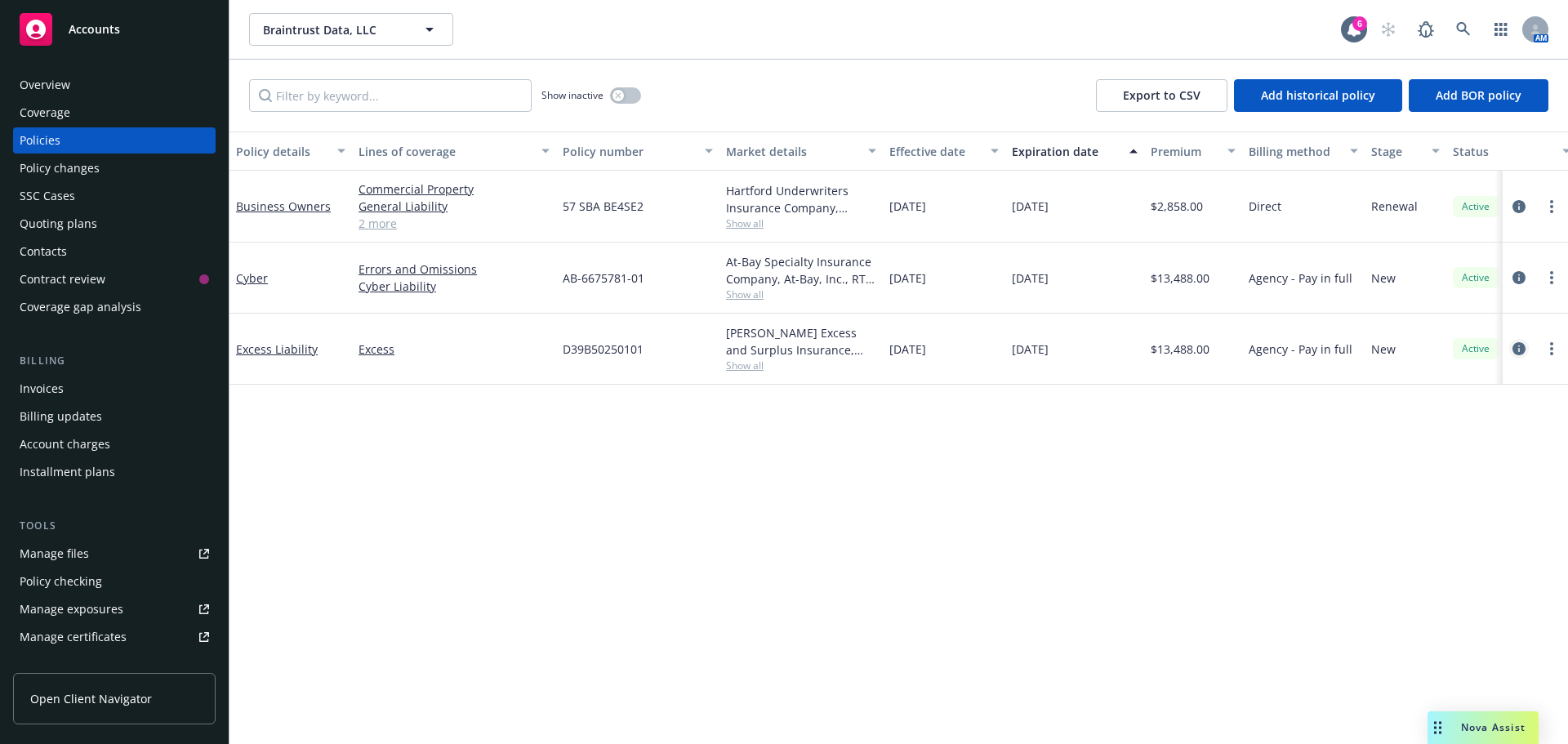
click at [1522, 350] on icon "circleInformation" at bounding box center [1519, 349] width 13 height 13
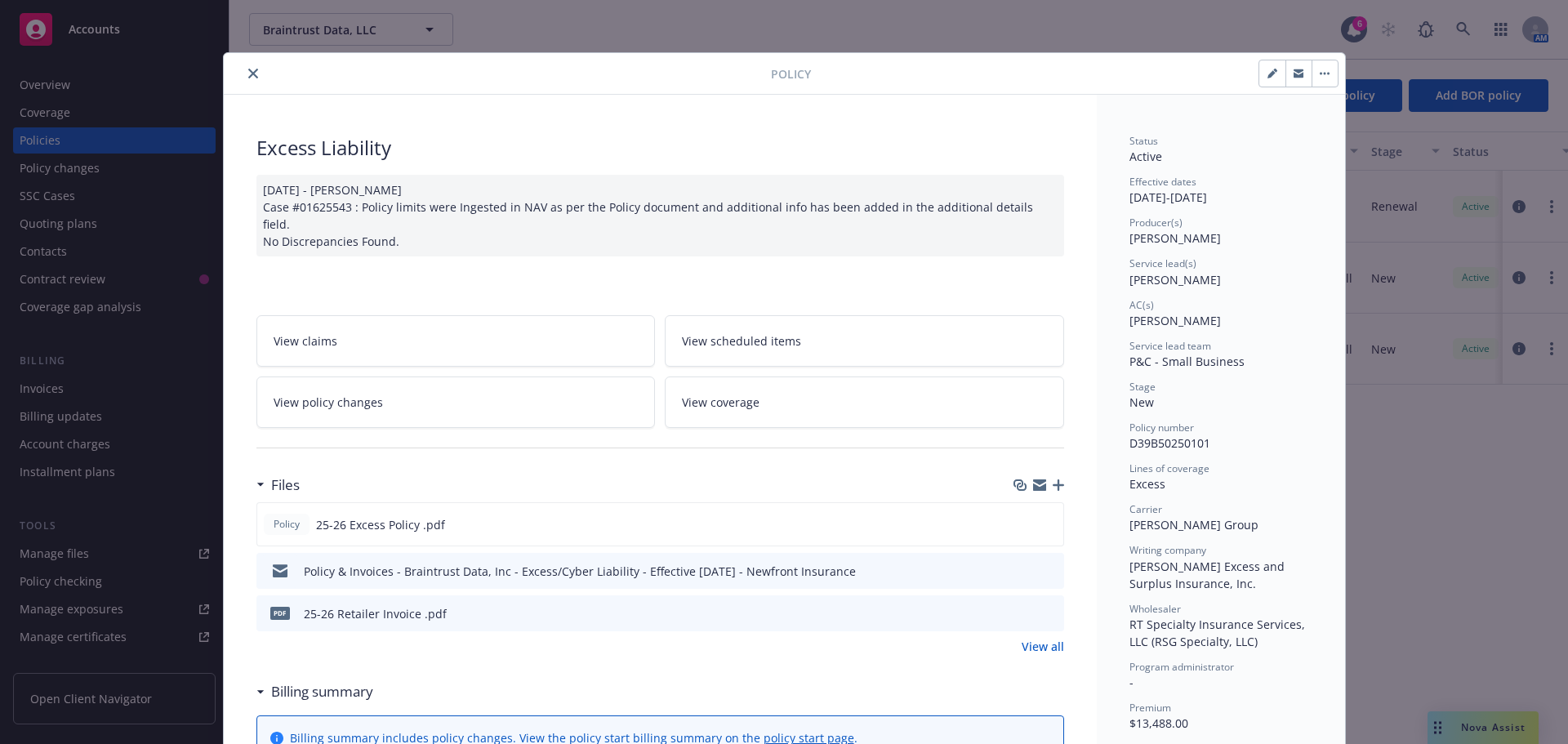
scroll to position [49, 0]
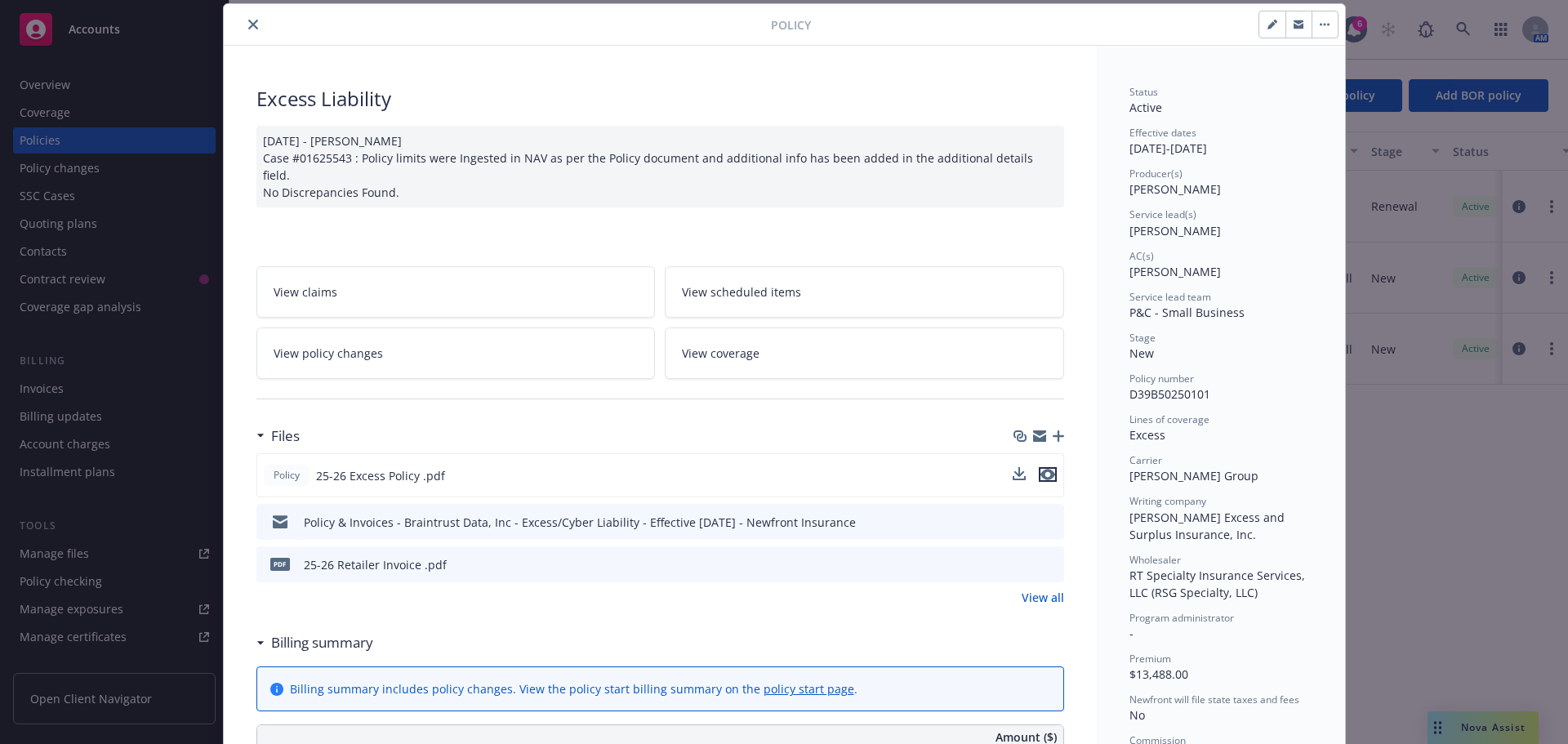
click at [1041, 469] on icon "preview file" at bounding box center [1048, 475] width 15 height 12
click at [256, 27] on button "close" at bounding box center [253, 25] width 20 height 20
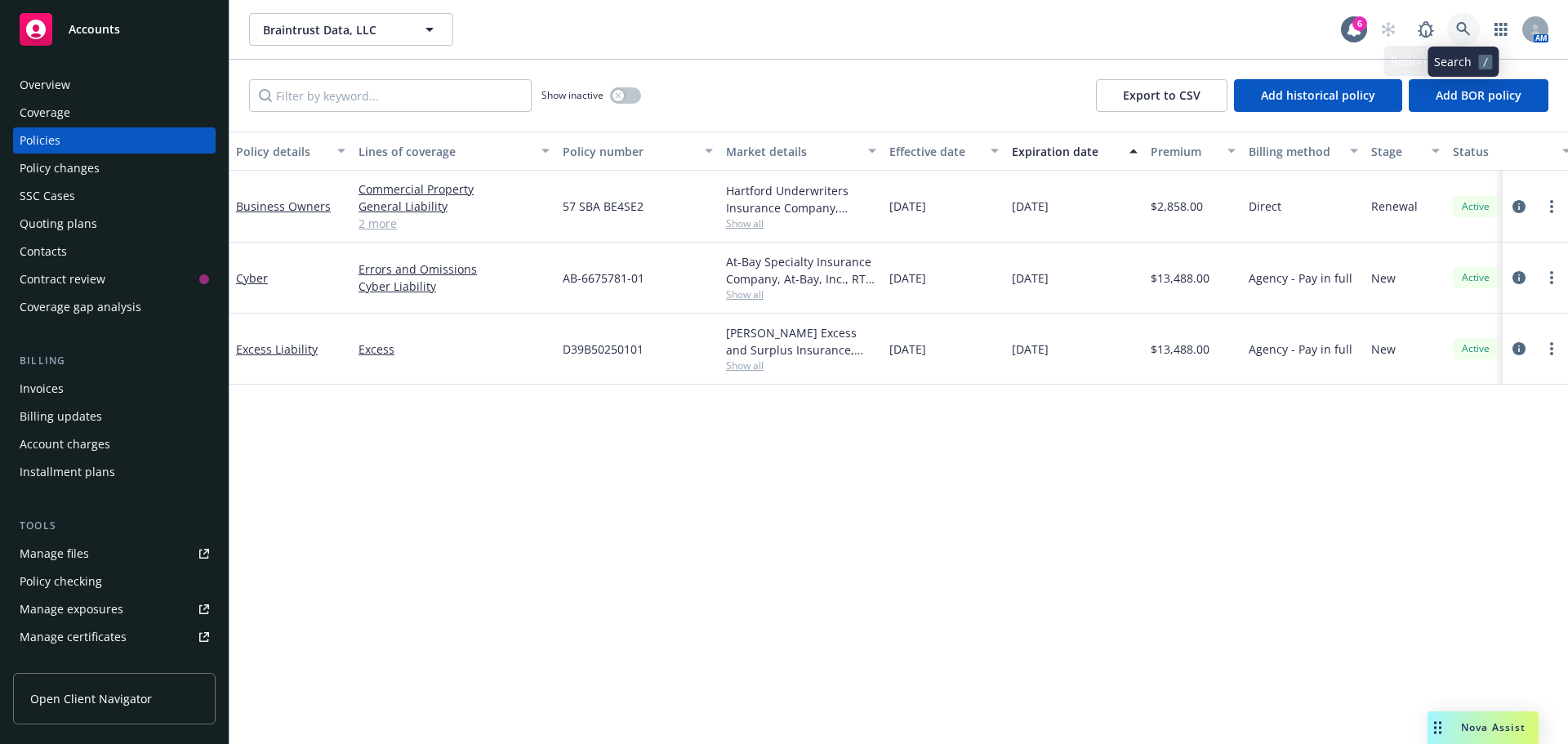
click at [1470, 27] on icon at bounding box center [1464, 30] width 15 height 15
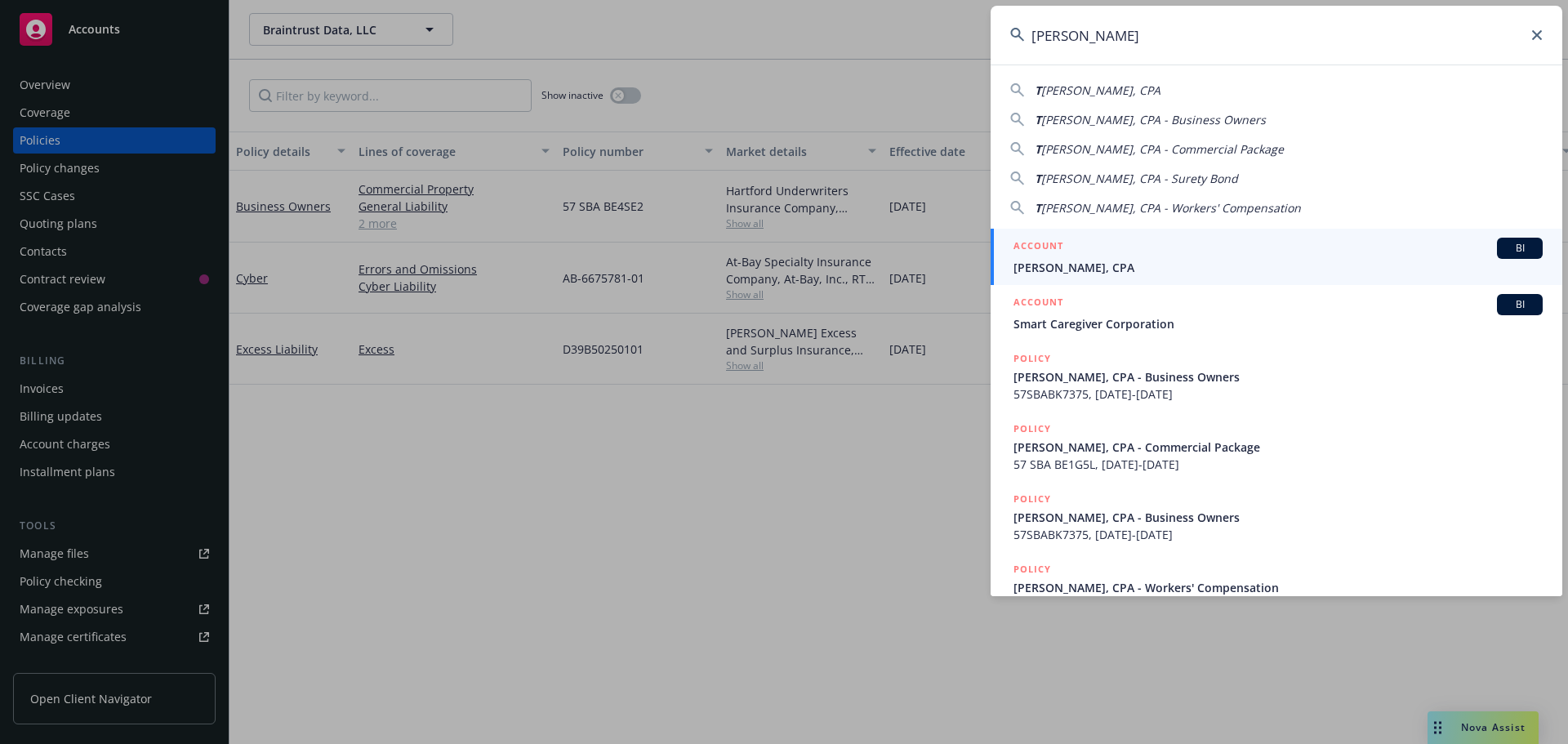
type input "[PERSON_NAME]"
click at [1121, 262] on span "[PERSON_NAME], CPA" at bounding box center [1278, 268] width 529 height 17
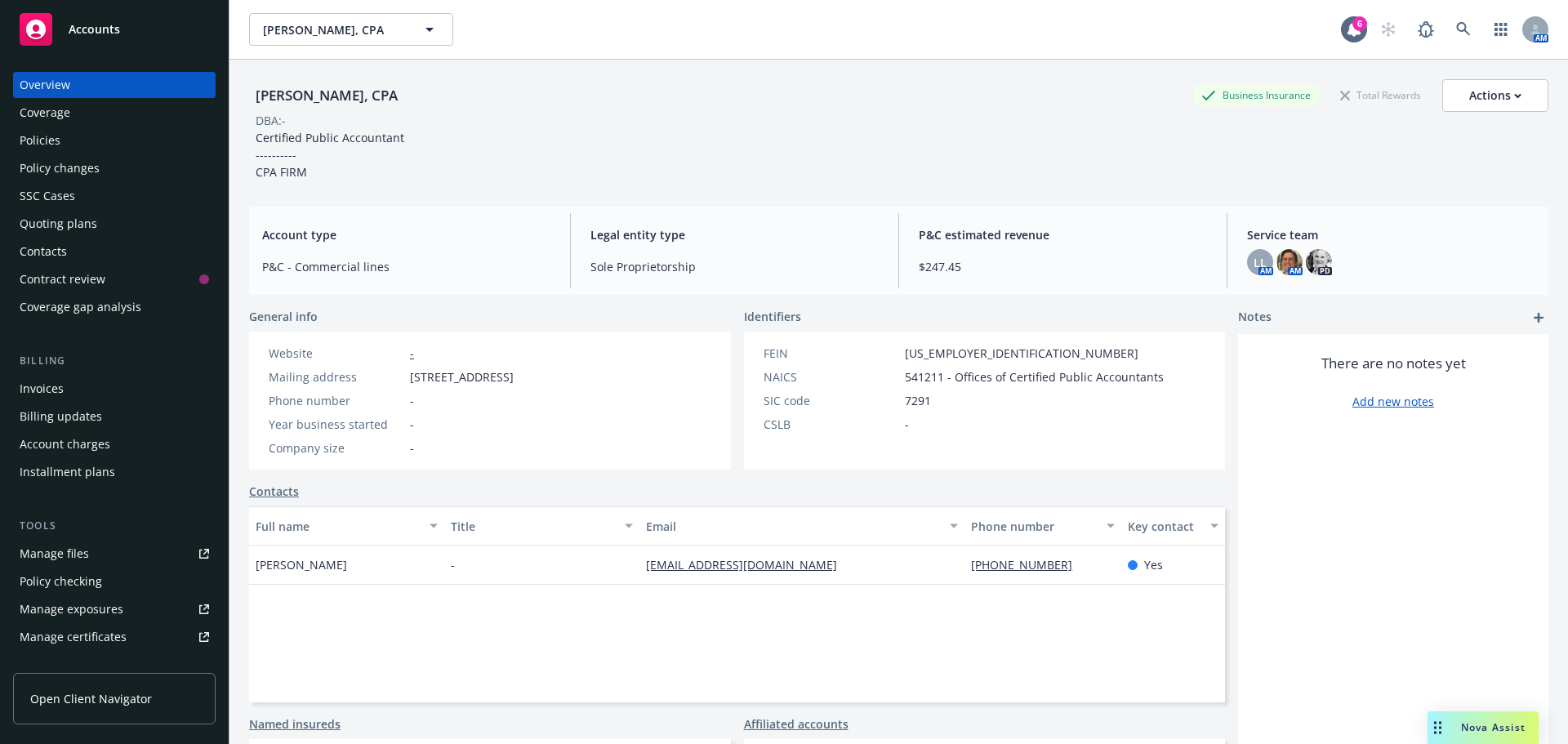
click at [29, 142] on div "Policies" at bounding box center [40, 141] width 41 height 27
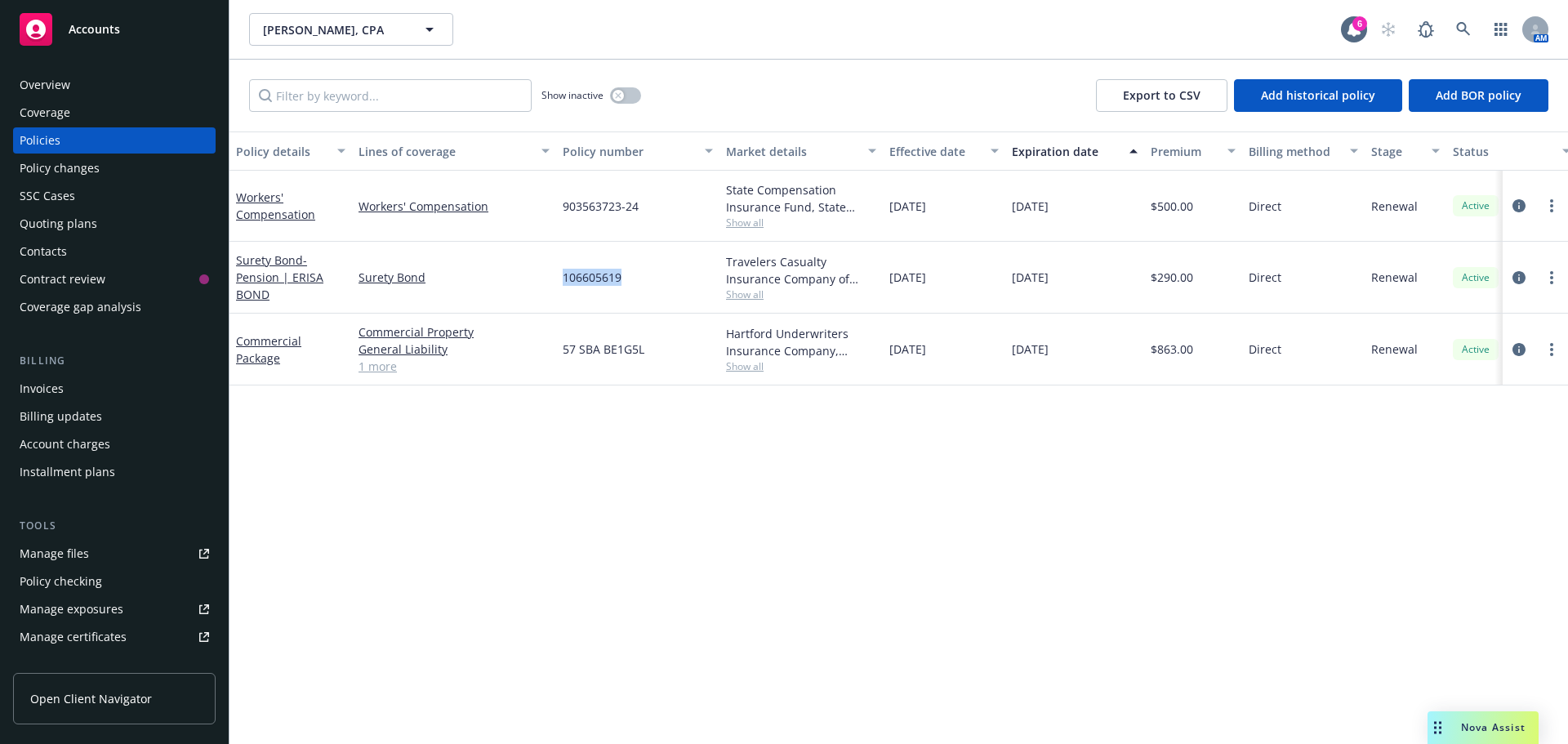
drag, startPoint x: 562, startPoint y: 283, endPoint x: 644, endPoint y: 281, distance: 82.0
click at [644, 281] on div "106605619" at bounding box center [638, 278] width 163 height 72
copy span "106605619"
click at [612, 264] on div "106605619" at bounding box center [638, 278] width 163 height 72
click at [573, 276] on span "106605619" at bounding box center [591, 277] width 59 height 17
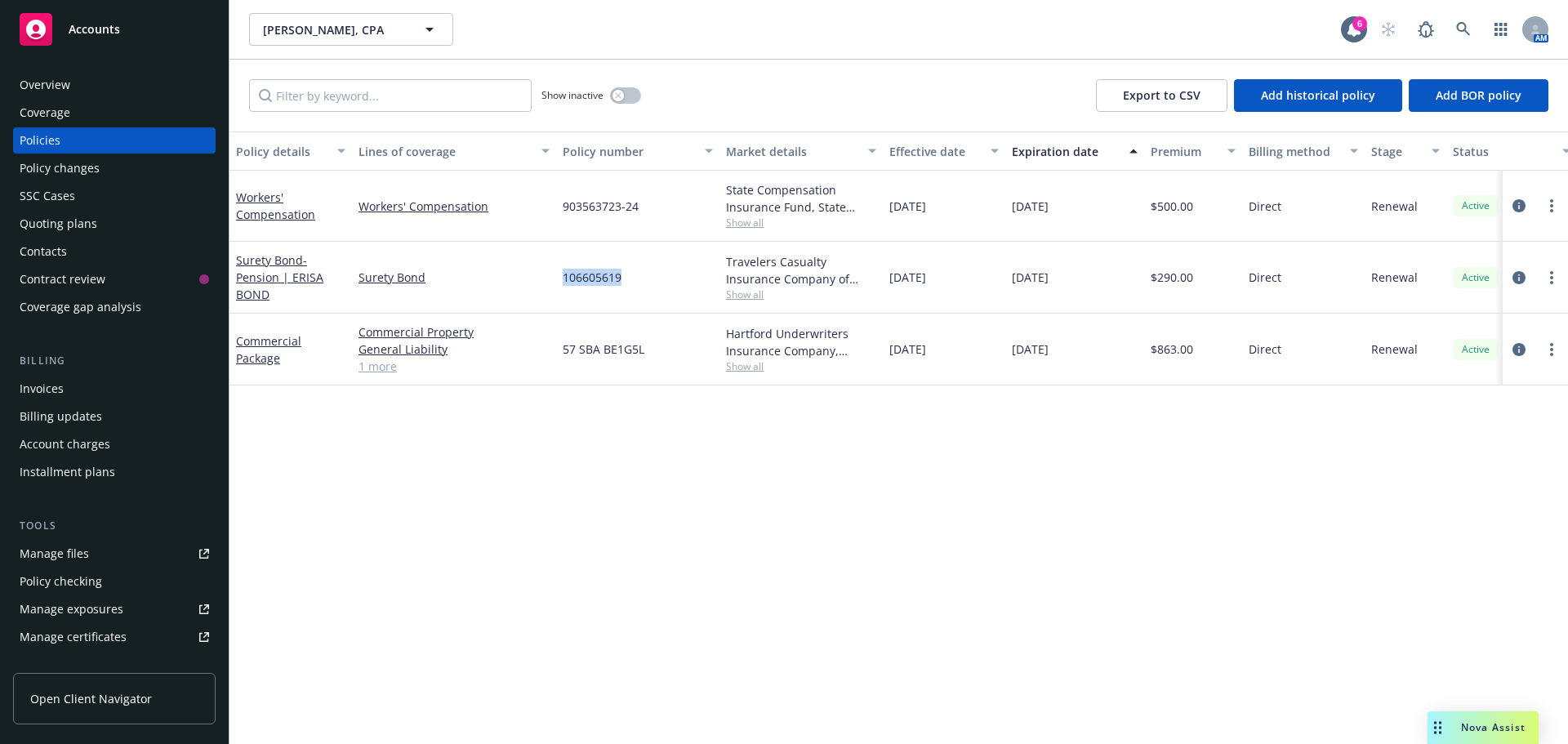
drag, startPoint x: 554, startPoint y: 278, endPoint x: 669, endPoint y: 283, distance: 115.1
click at [669, 283] on div "Surety Bond - Pension | ERISA BOND Surety Bond 106605619 Travelers Casualty Ins…" at bounding box center [1017, 278] width 1576 height 72
copy div "106605619"
click at [580, 261] on div "106605619" at bounding box center [638, 278] width 163 height 72
drag, startPoint x: 598, startPoint y: 278, endPoint x: 648, endPoint y: 275, distance: 50.1
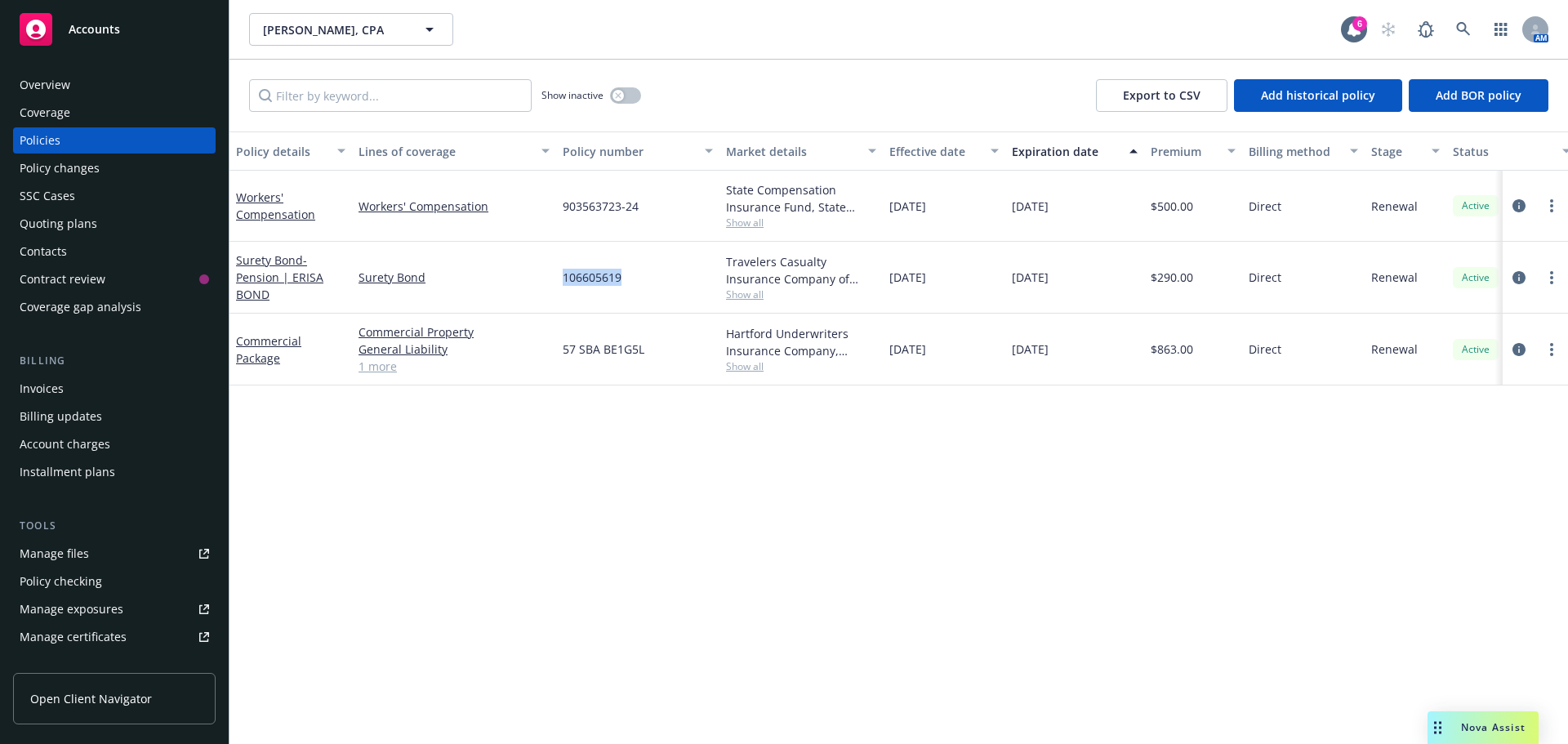
click at [646, 275] on div "106605619" at bounding box center [638, 278] width 163 height 72
copy span "106605619"
click at [39, 83] on div "Overview" at bounding box center [45, 85] width 51 height 27
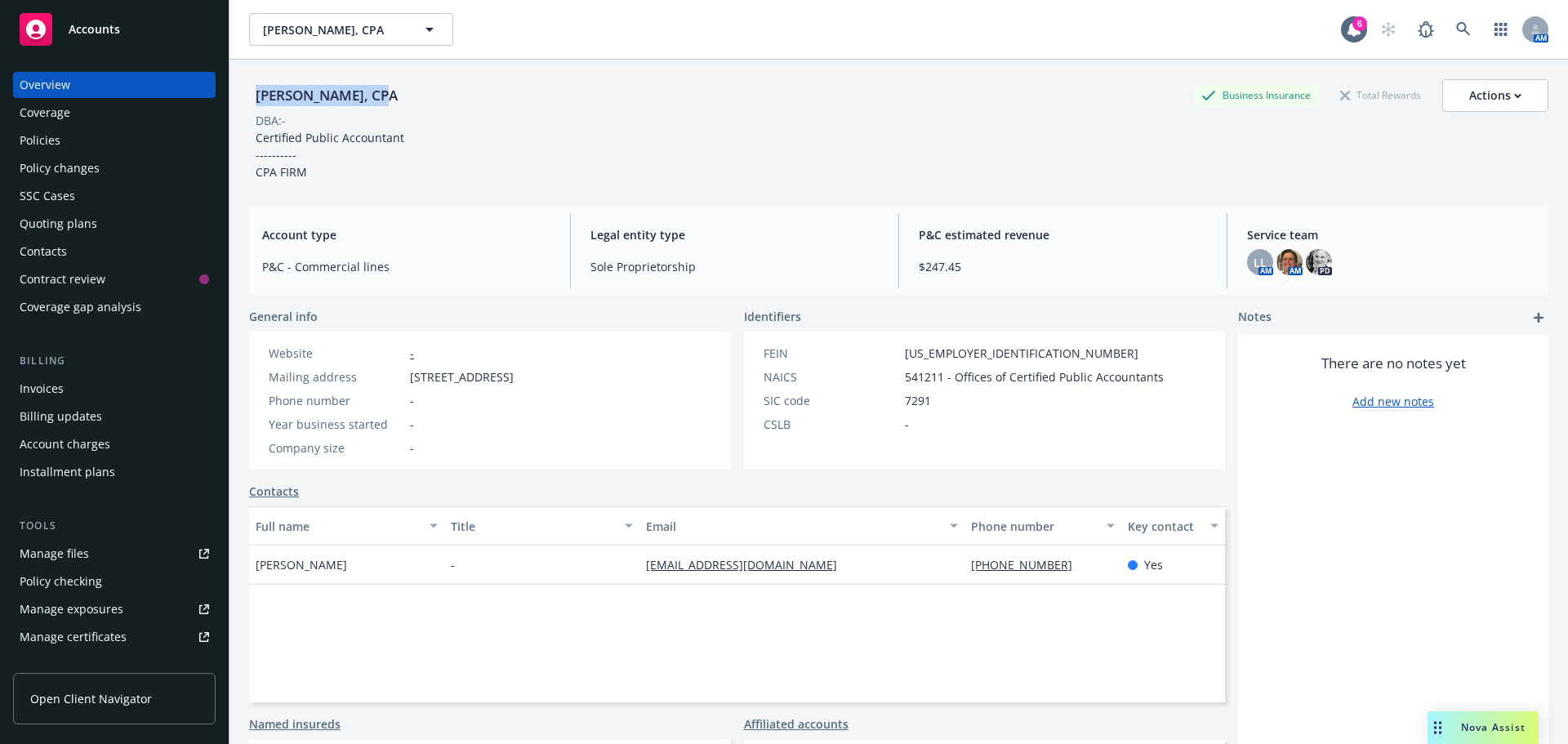
drag, startPoint x: 429, startPoint y: 101, endPoint x: 826, endPoint y: 115, distance: 397.2
click at [242, 98] on div "[PERSON_NAME], CPA Business Insurance Total Rewards Actions DBA: - Certified Pu…" at bounding box center [899, 432] width 1339 height 744
copy div "[PERSON_NAME], CPA"
